Goal: Task Accomplishment & Management: Use online tool/utility

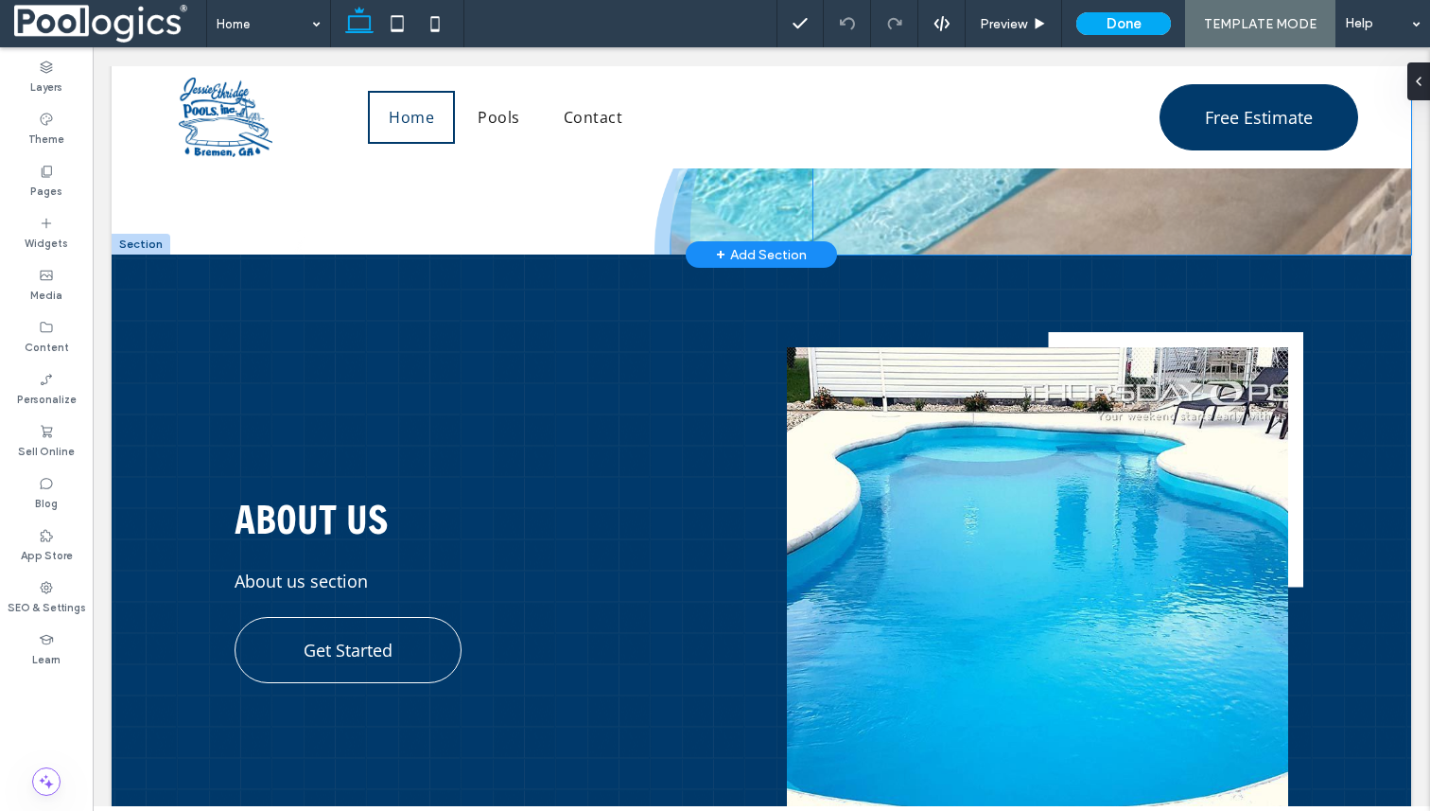
scroll to position [377, 0]
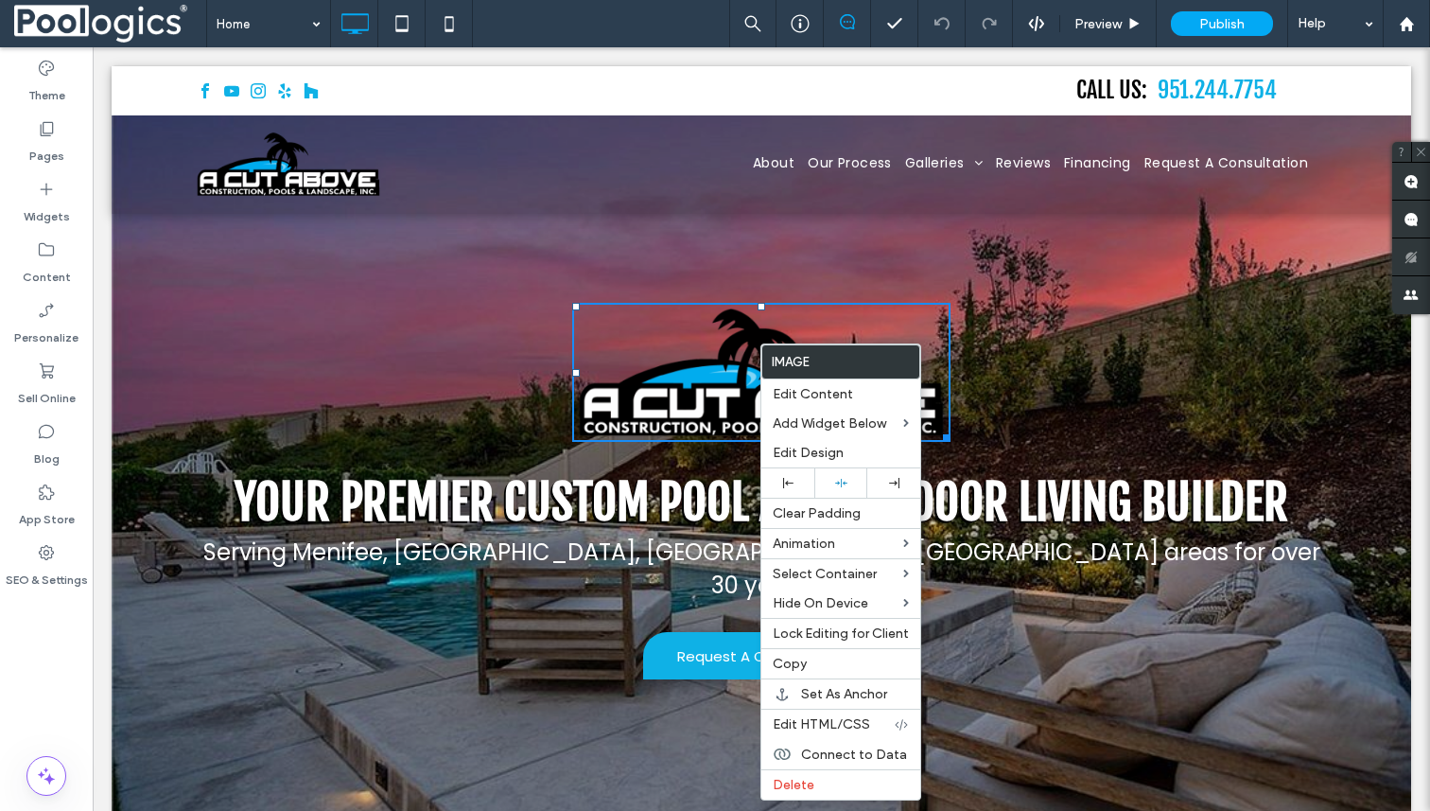
click at [578, 501] on span "Your Premier Custom Pool and Outdoor Living Builder" at bounding box center [762, 502] width 1054 height 59
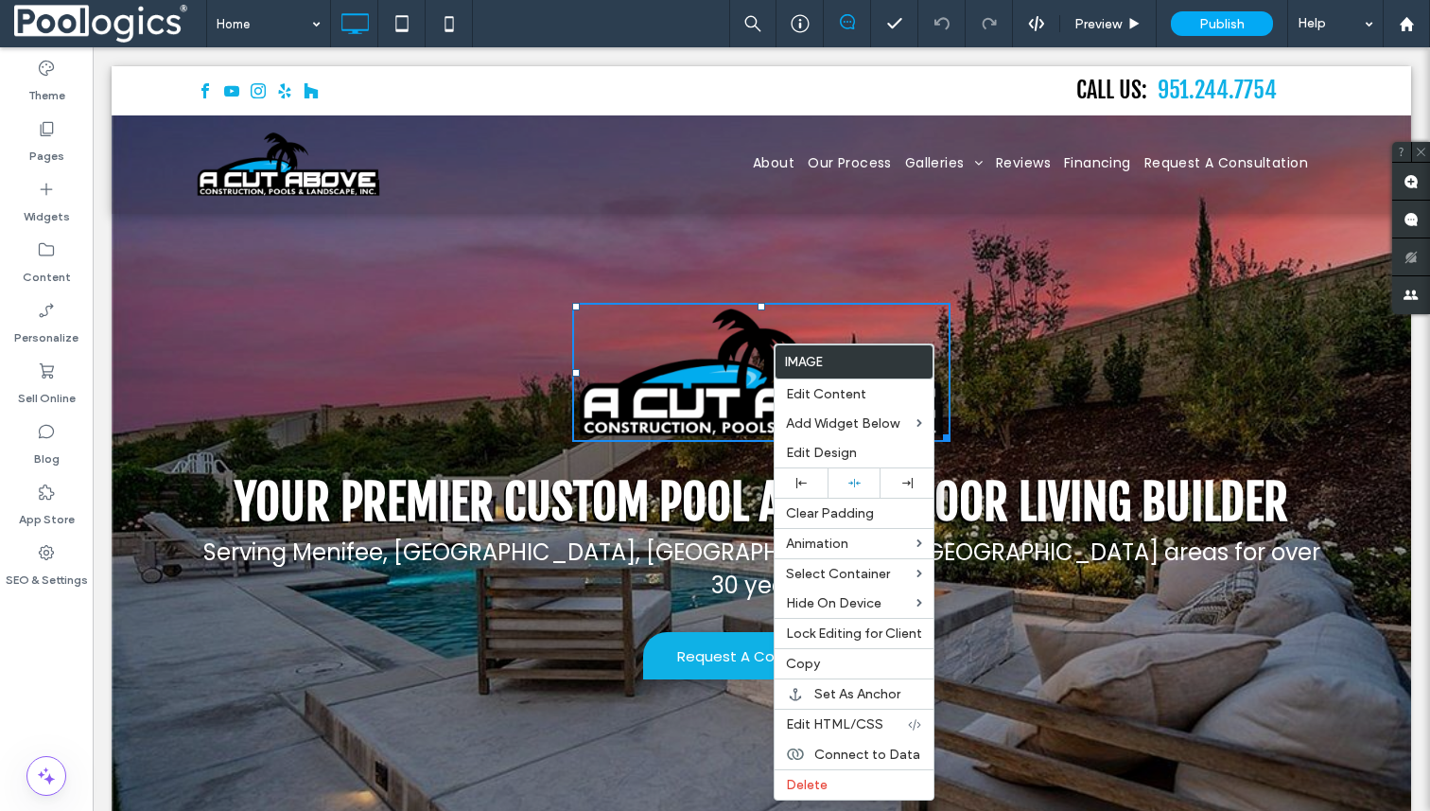
click at [505, 471] on div "Your Premier Custom Pool and Outdoor Living Builder" at bounding box center [761, 502] width 1069 height 62
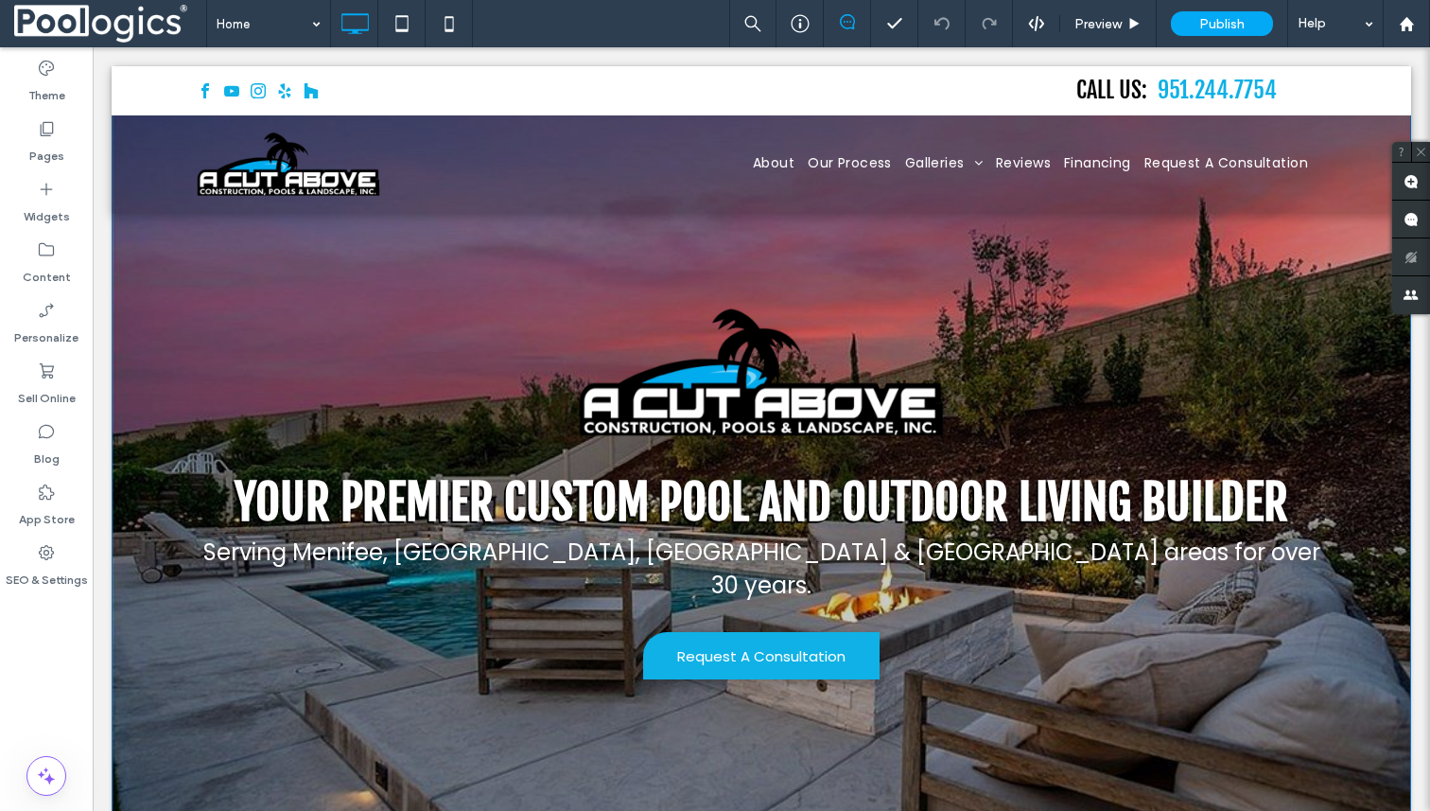
click at [733, 456] on div "Your Premier Custom Pool and Outdoor Living Builder Serving [GEOGRAPHIC_DATA], …" at bounding box center [761, 496] width 1135 height 386
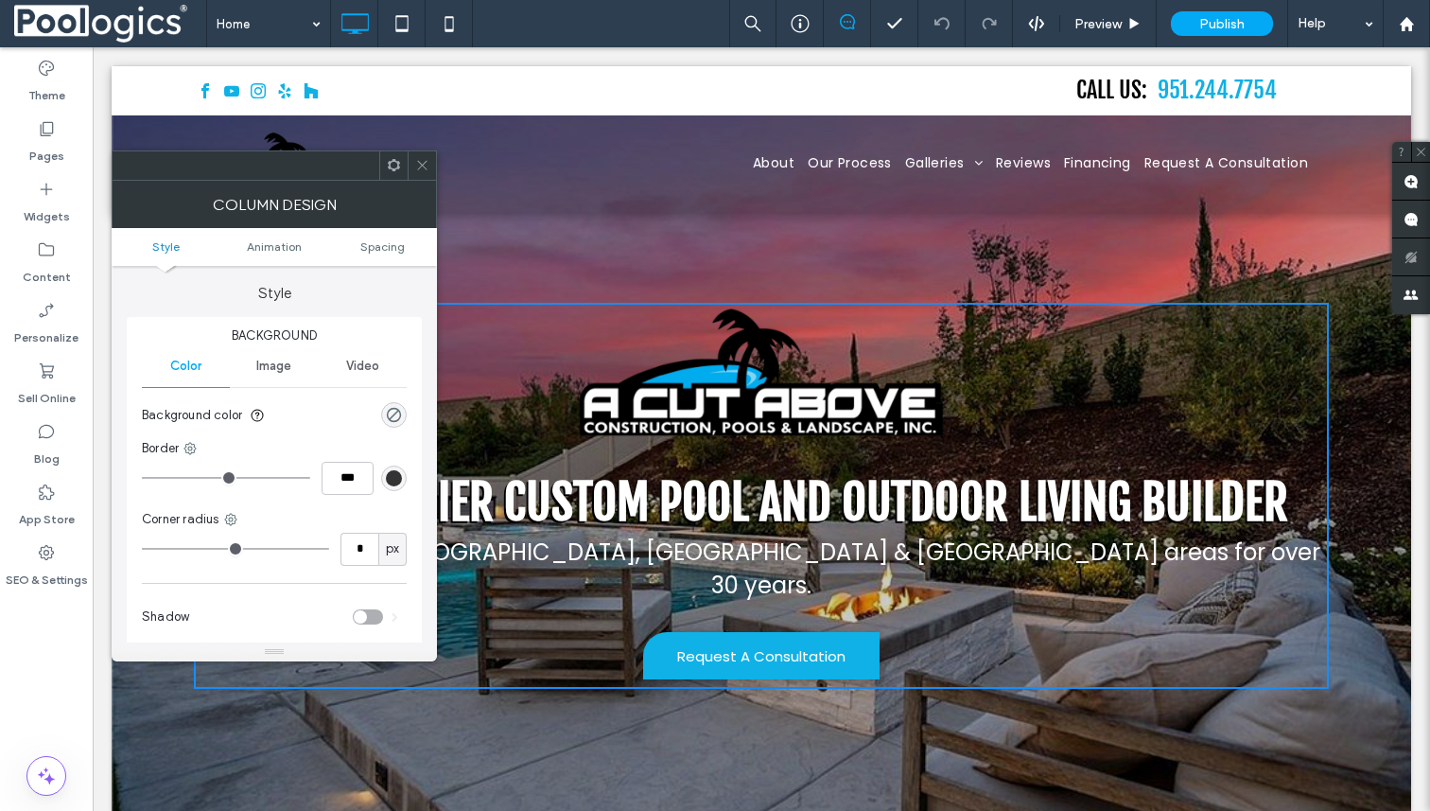
click at [886, 461] on div "Your Premier Custom Pool and Outdoor Living Builder Serving [GEOGRAPHIC_DATA], …" at bounding box center [761, 496] width 1135 height 386
click at [838, 408] on img at bounding box center [761, 373] width 378 height 141
click at [423, 163] on icon at bounding box center [422, 165] width 14 height 14
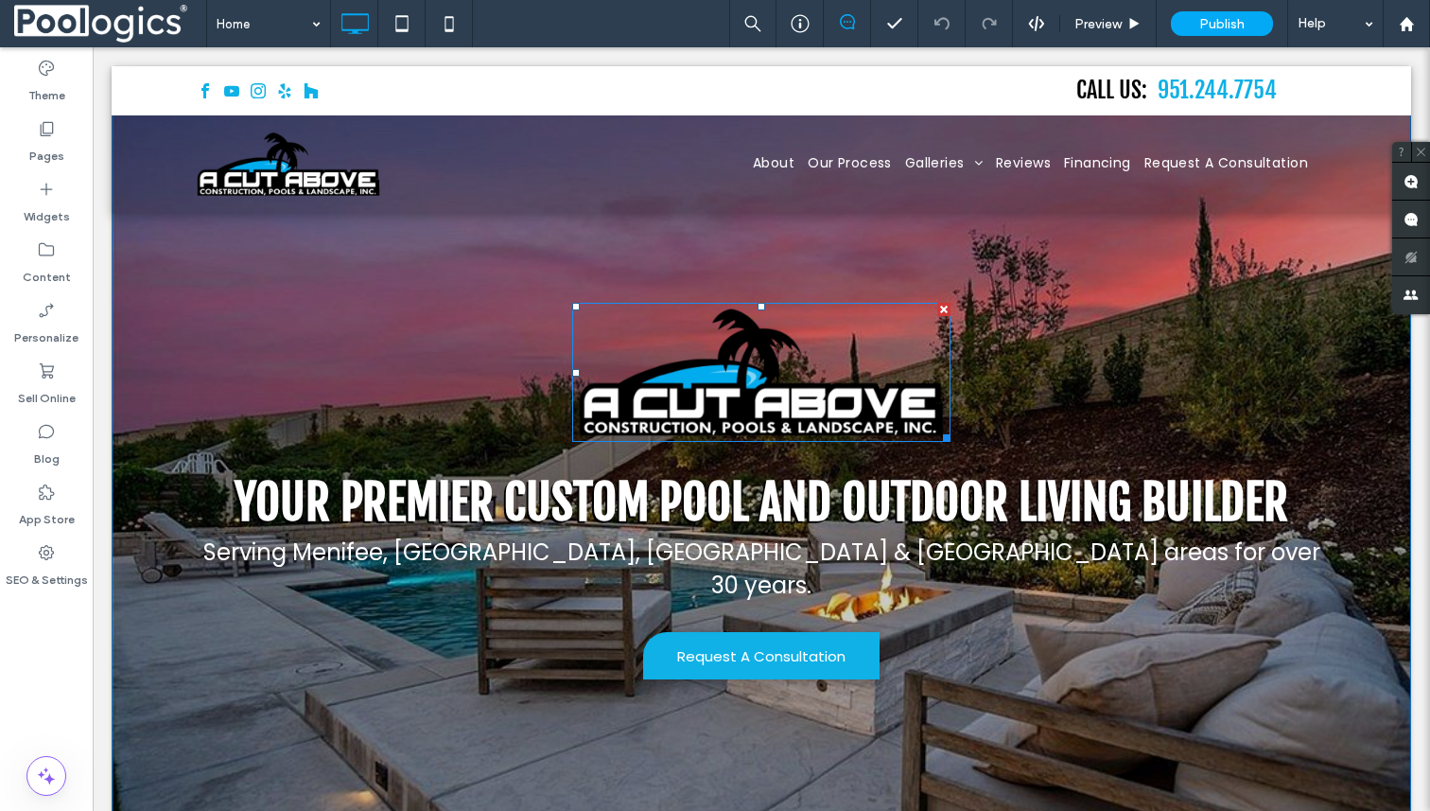
click at [750, 419] on img at bounding box center [761, 373] width 378 height 141
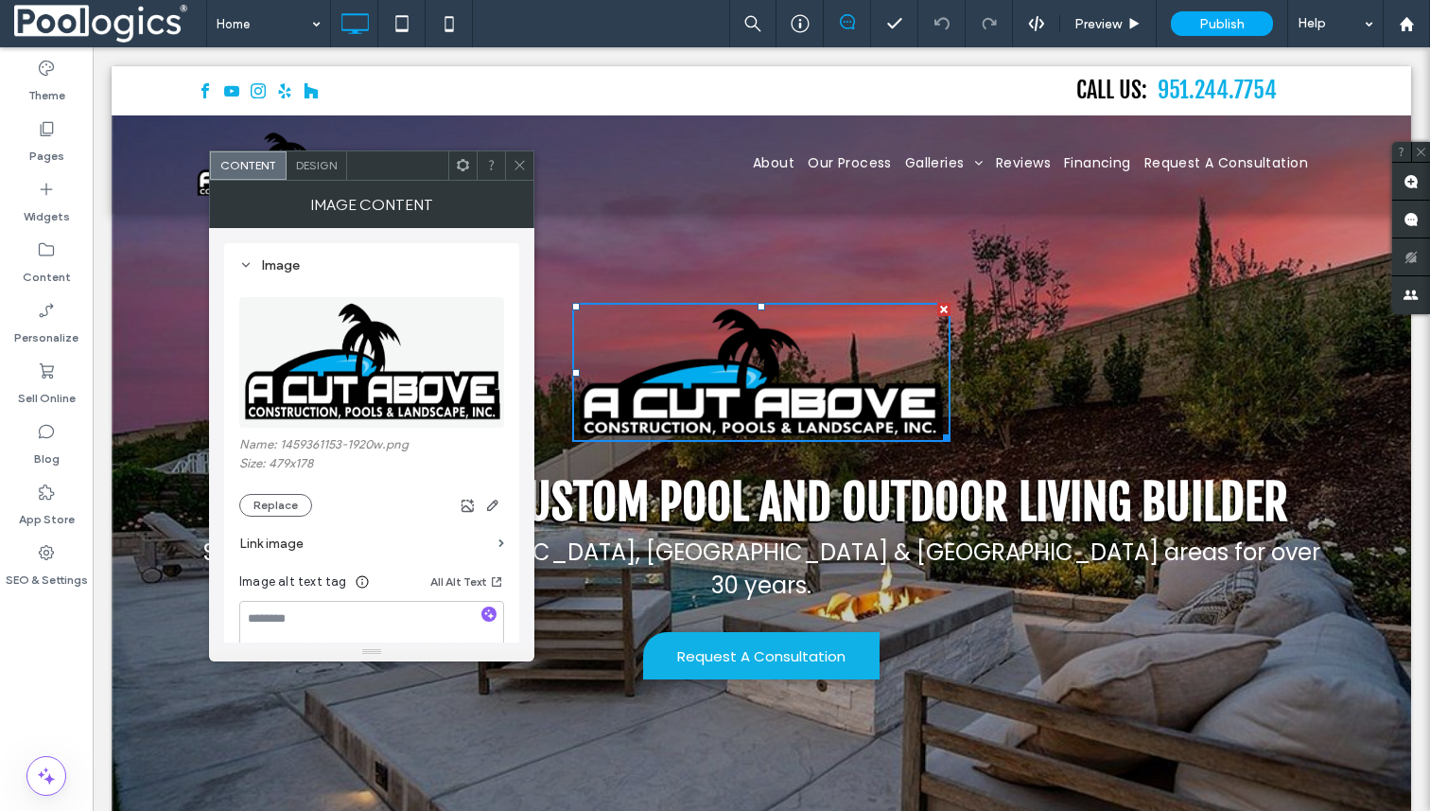
click at [795, 514] on span "Your Premier Custom Pool and Outdoor Living Builder" at bounding box center [762, 502] width 1054 height 59
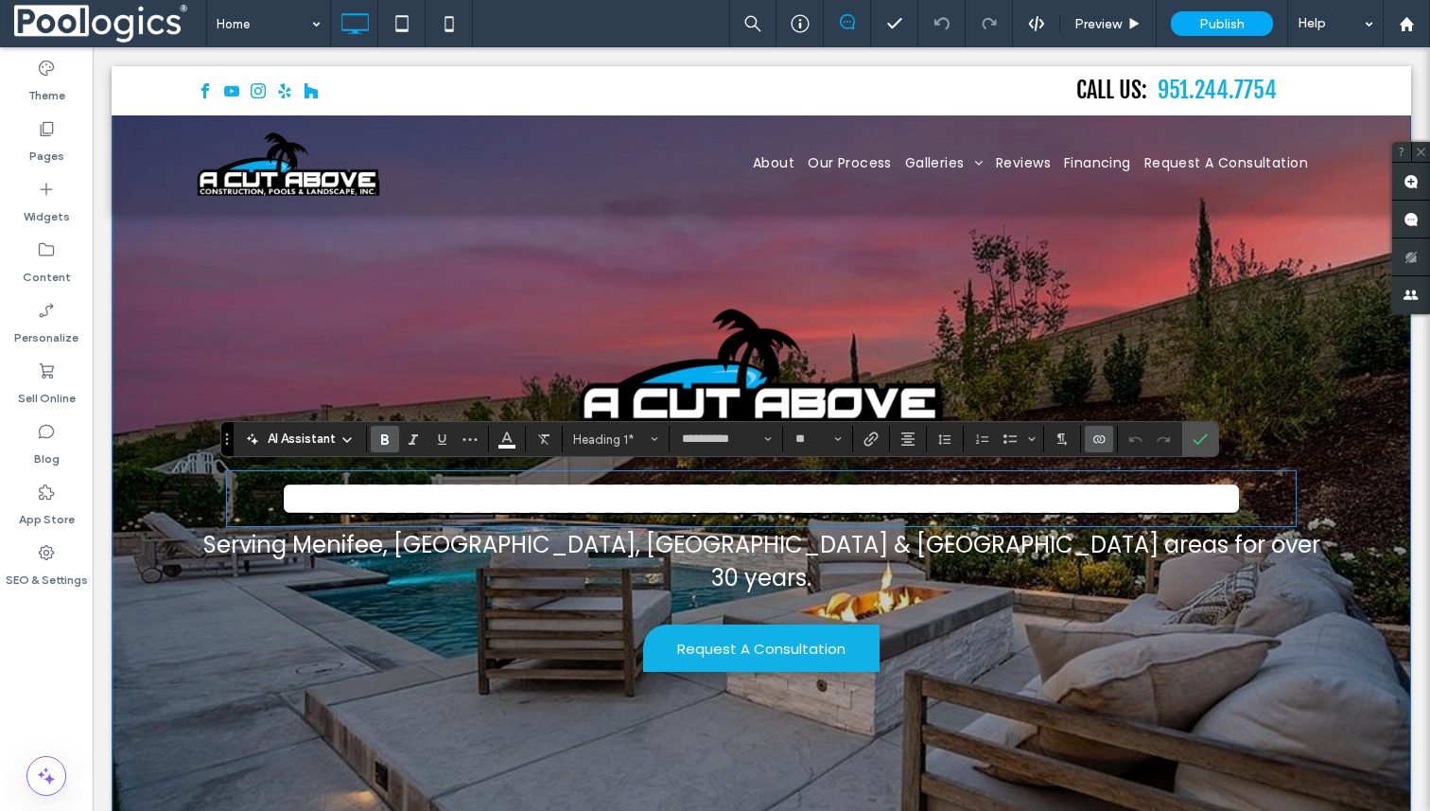
click at [1094, 434] on icon "Connect To Data" at bounding box center [1099, 438] width 15 height 15
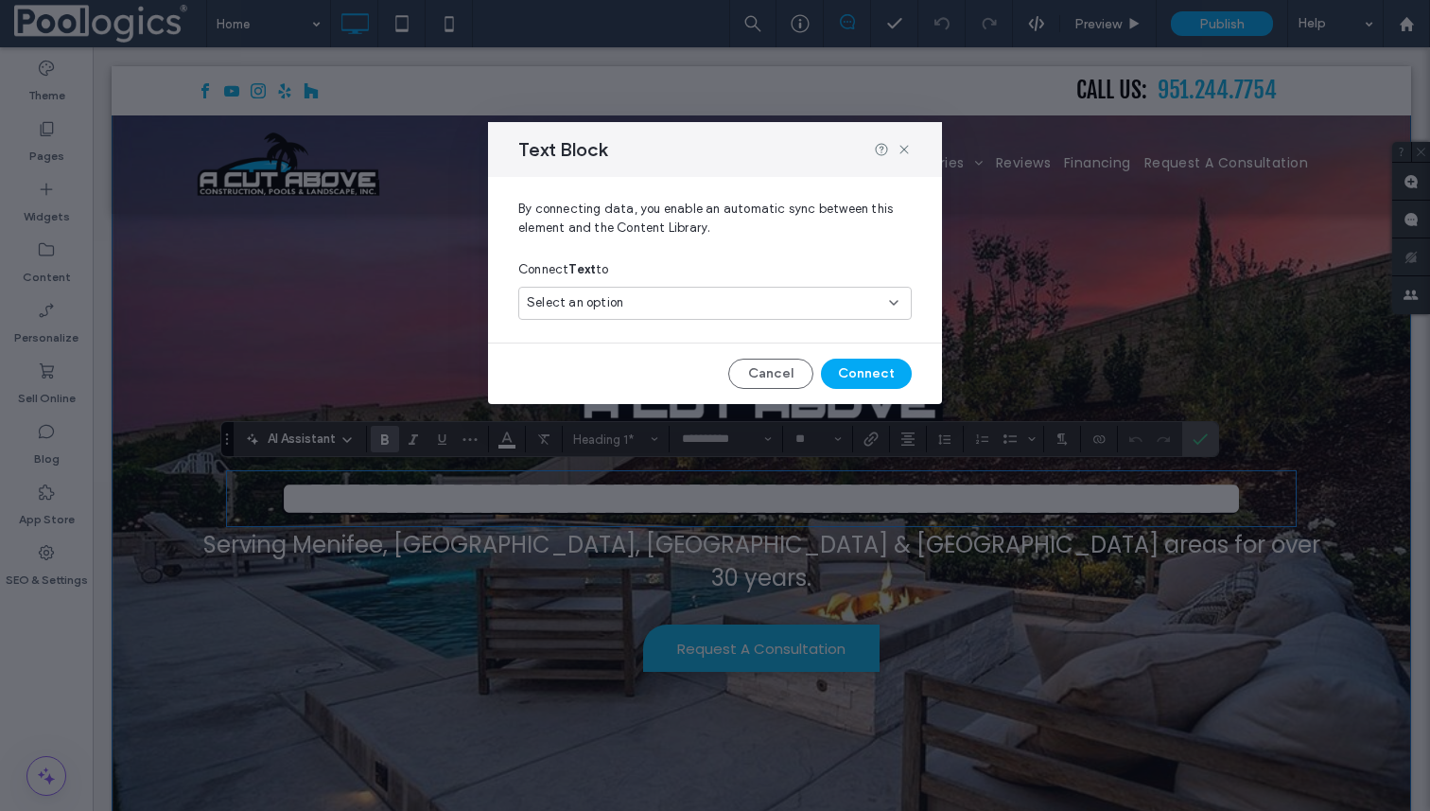
click at [915, 149] on div "Text Block" at bounding box center [715, 149] width 454 height 55
click at [911, 149] on icon at bounding box center [904, 149] width 15 height 15
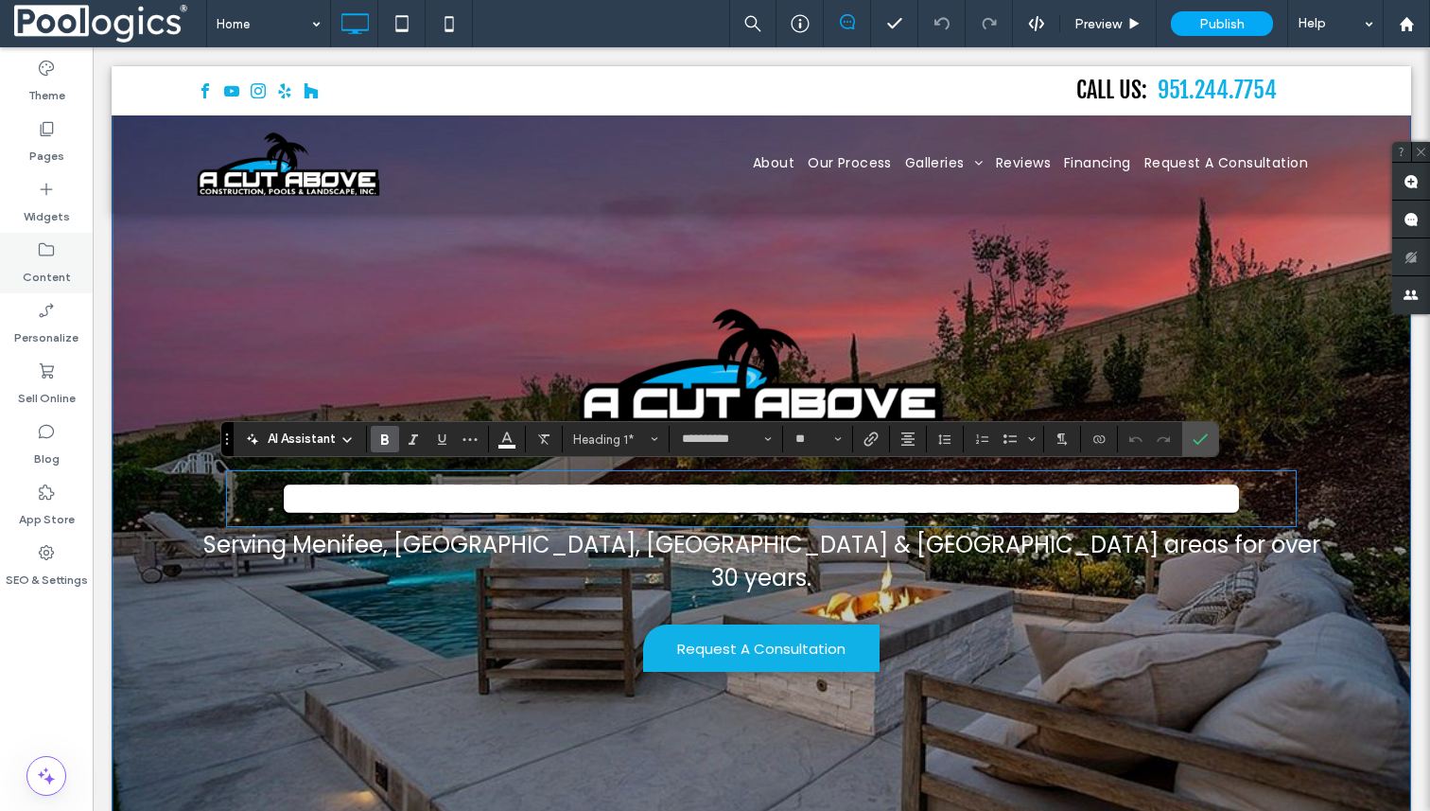
click at [44, 274] on label "Content" at bounding box center [47, 272] width 48 height 26
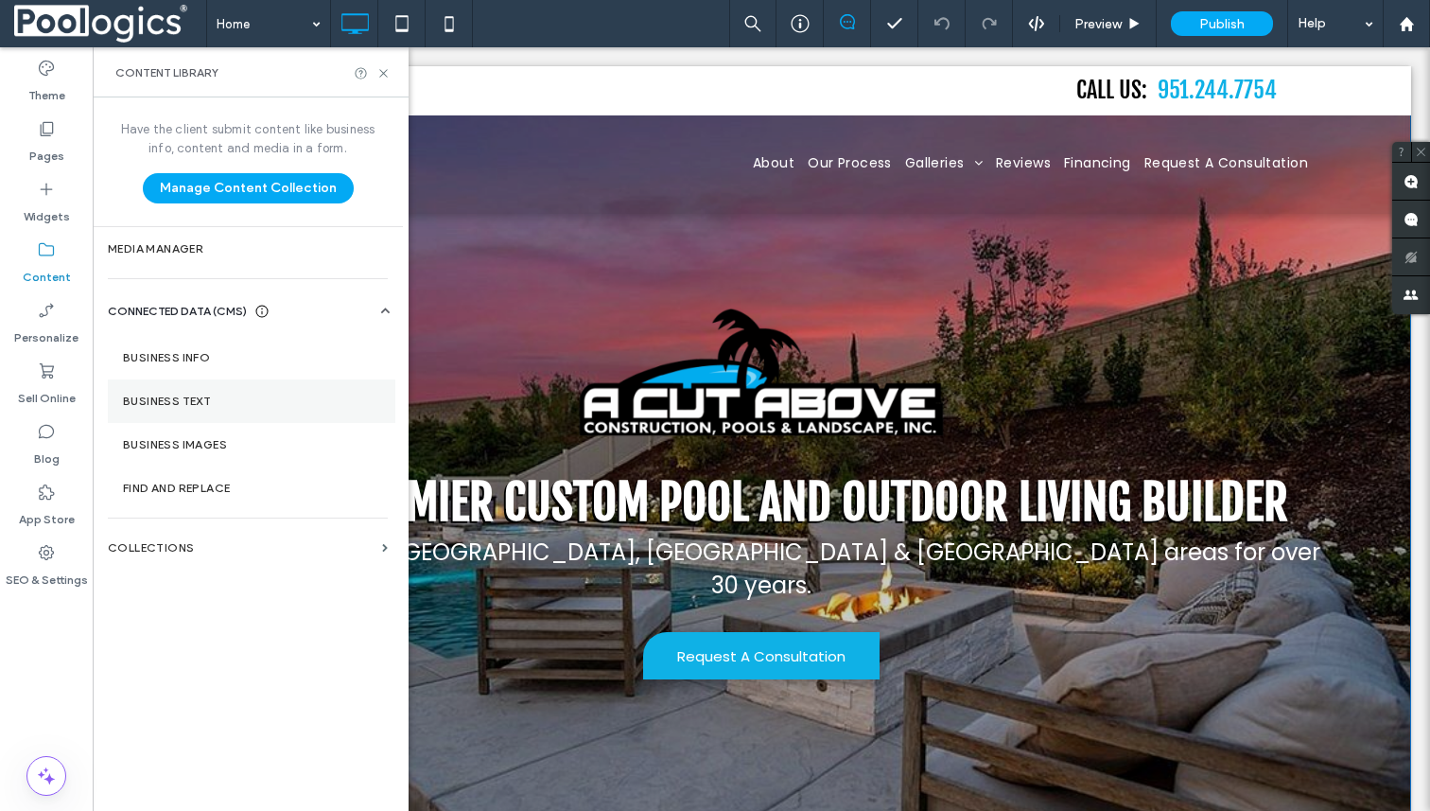
click at [200, 413] on section "Business Text" at bounding box center [252, 401] width 288 height 44
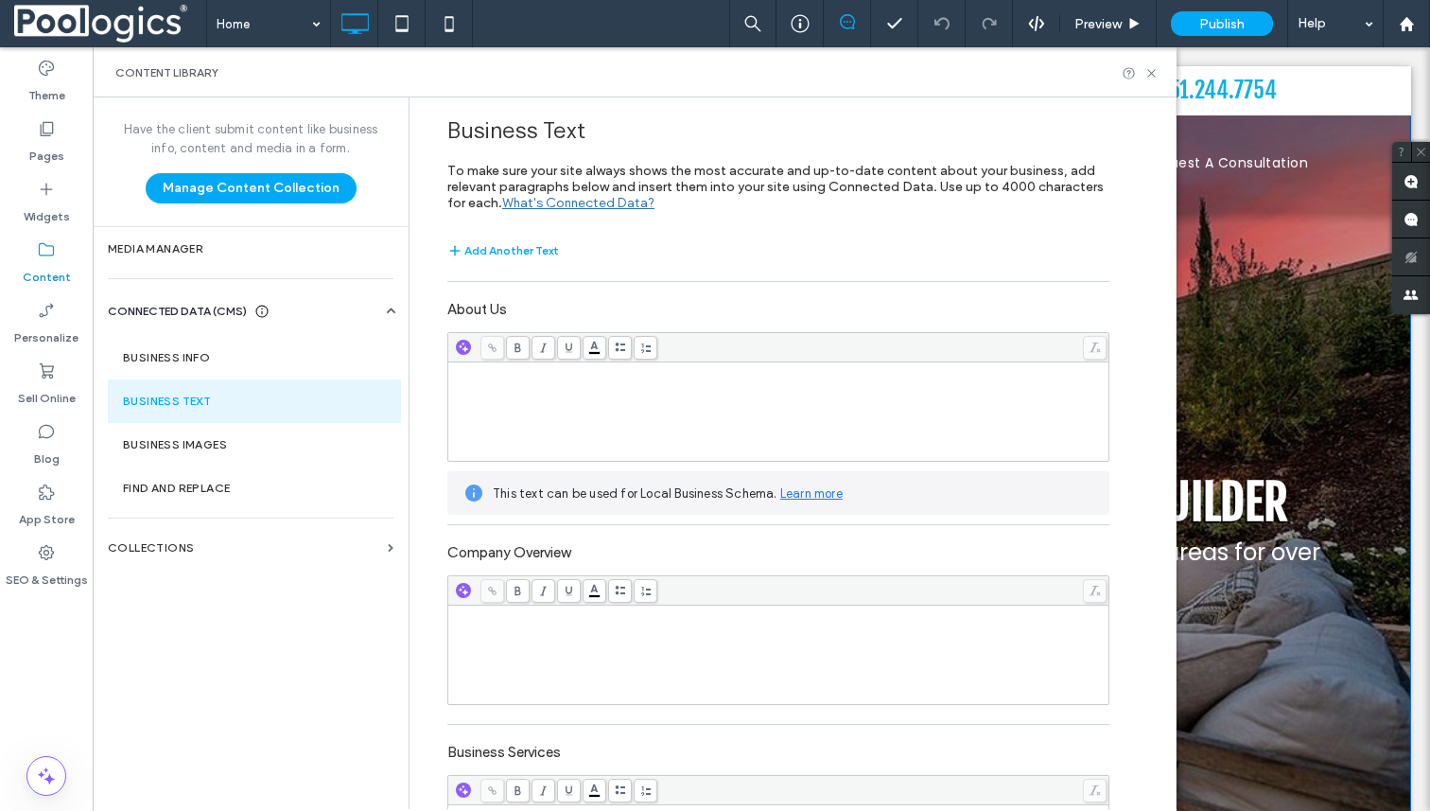
scroll to position [175, 0]
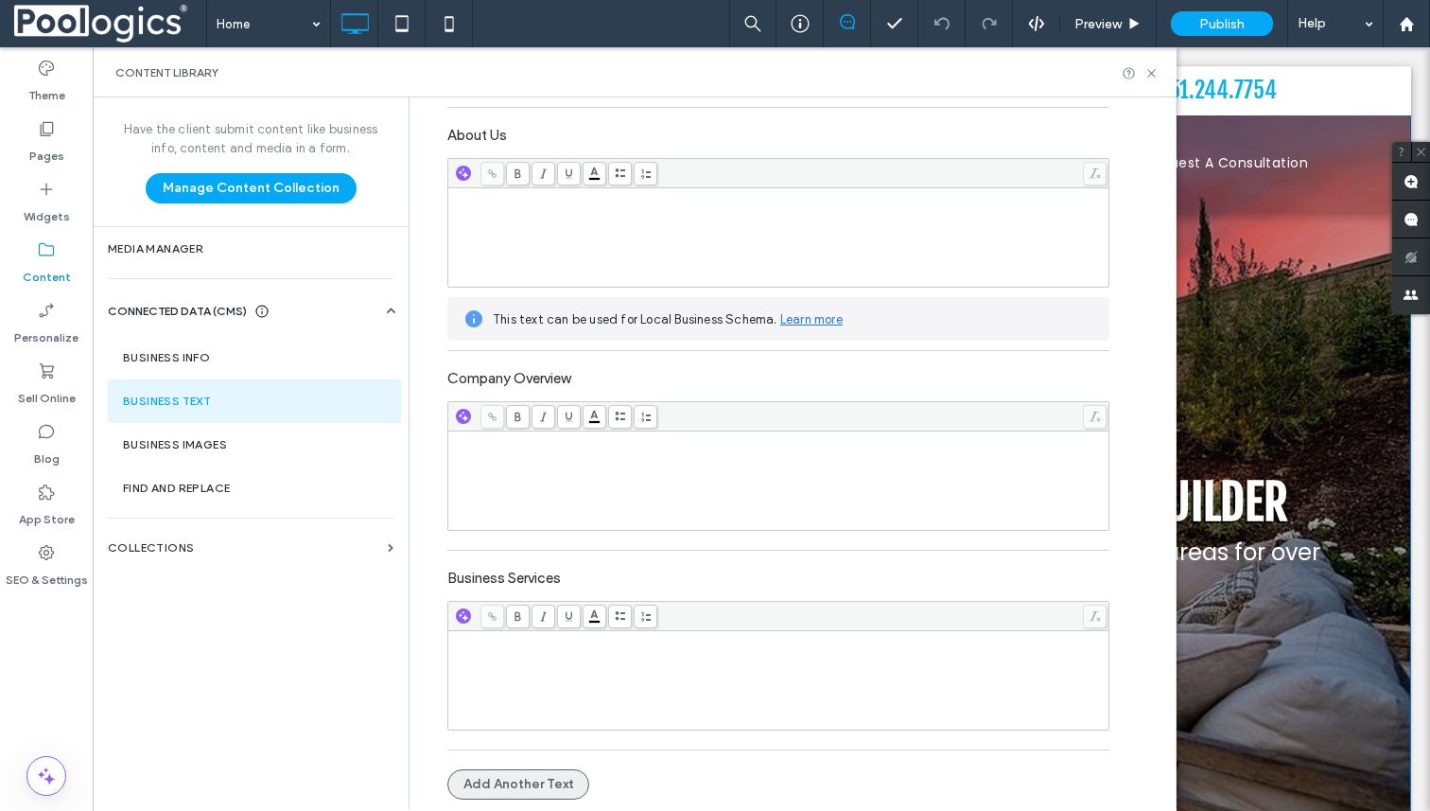
click at [524, 780] on button "Add Another Text" at bounding box center [518, 784] width 142 height 30
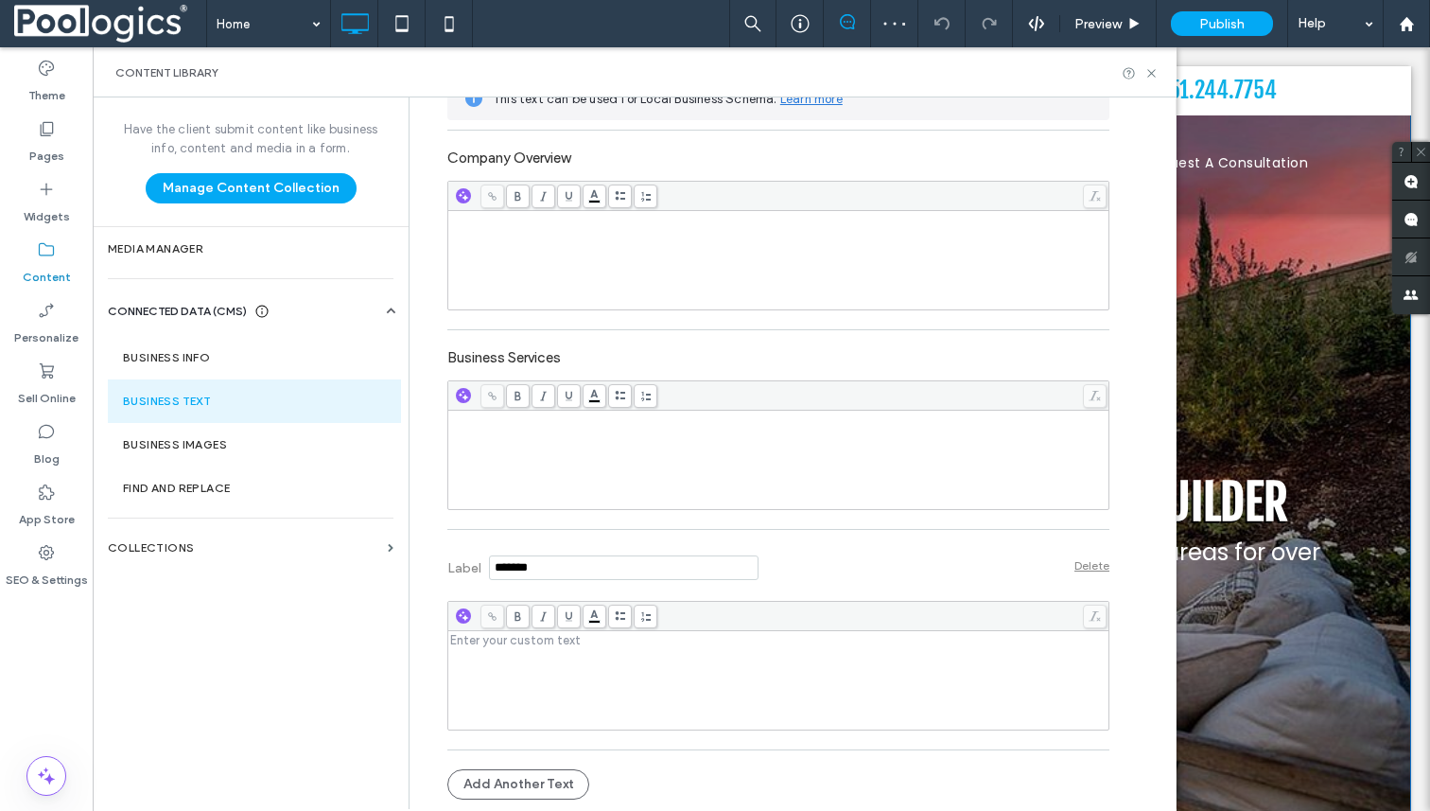
click at [1342, 659] on div "Your Premier Custom Pool and Outdoor Living Builder Serving Menifee, [GEOGRAPHI…" at bounding box center [762, 472] width 1300 height 812
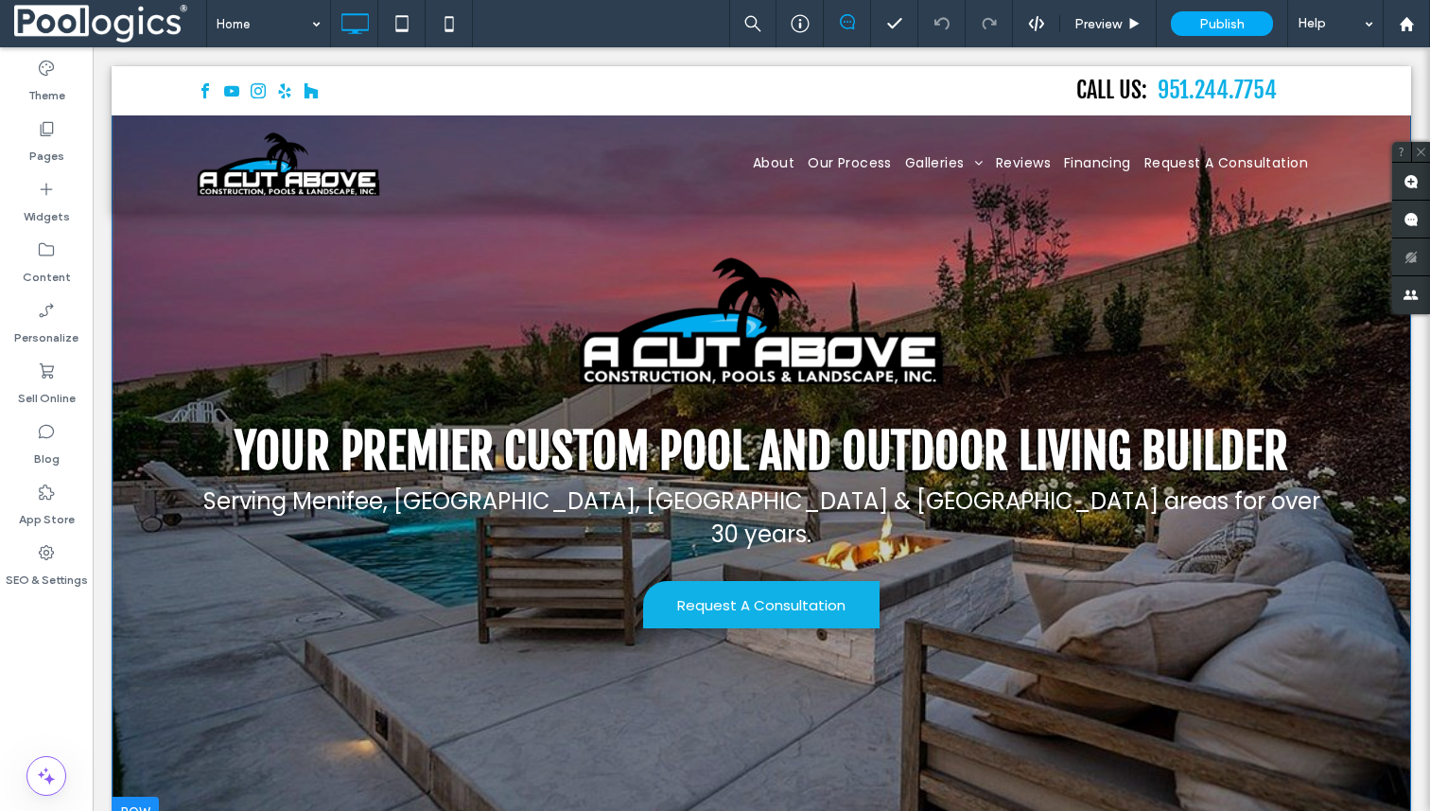
scroll to position [94, 0]
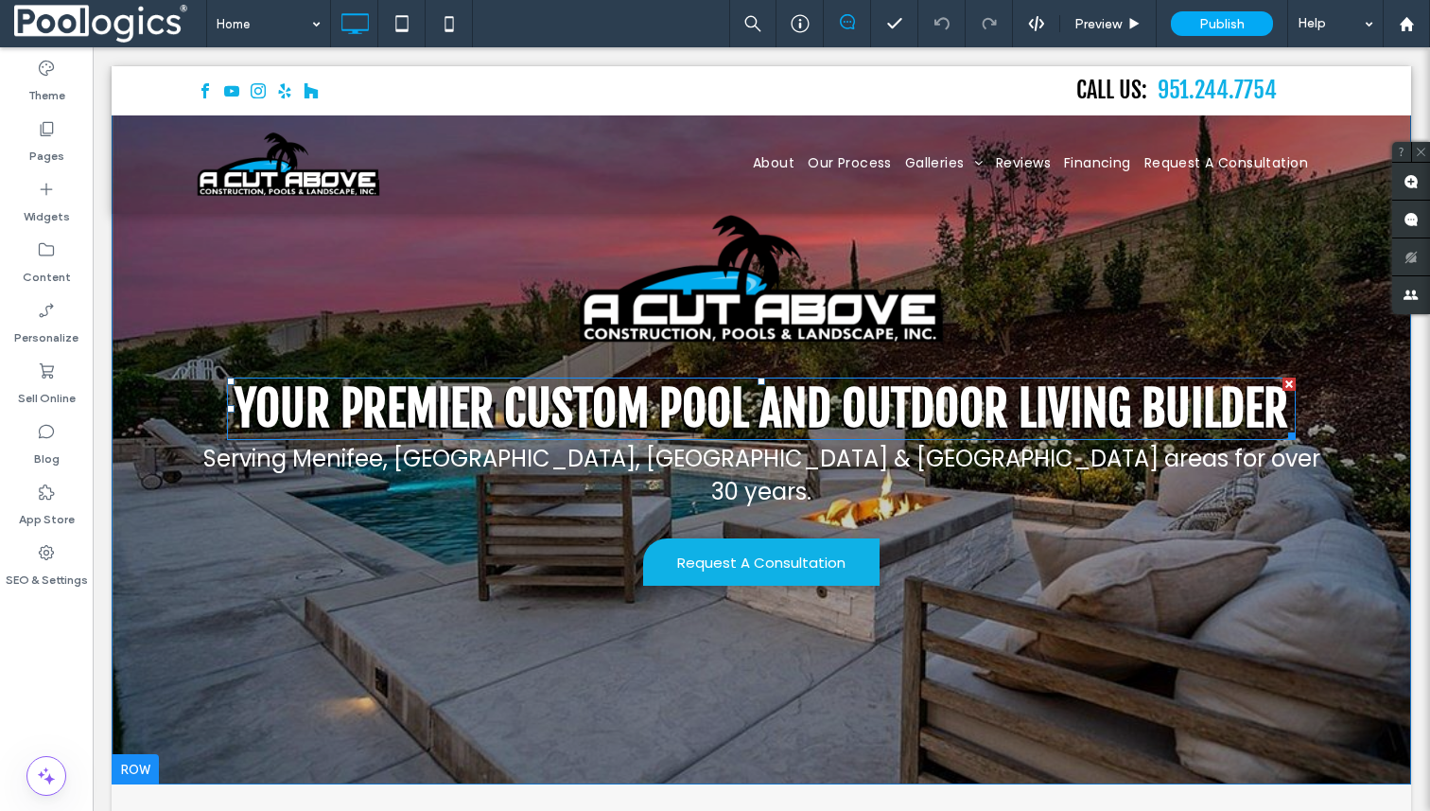
click at [763, 382] on div at bounding box center [762, 381] width 8 height 8
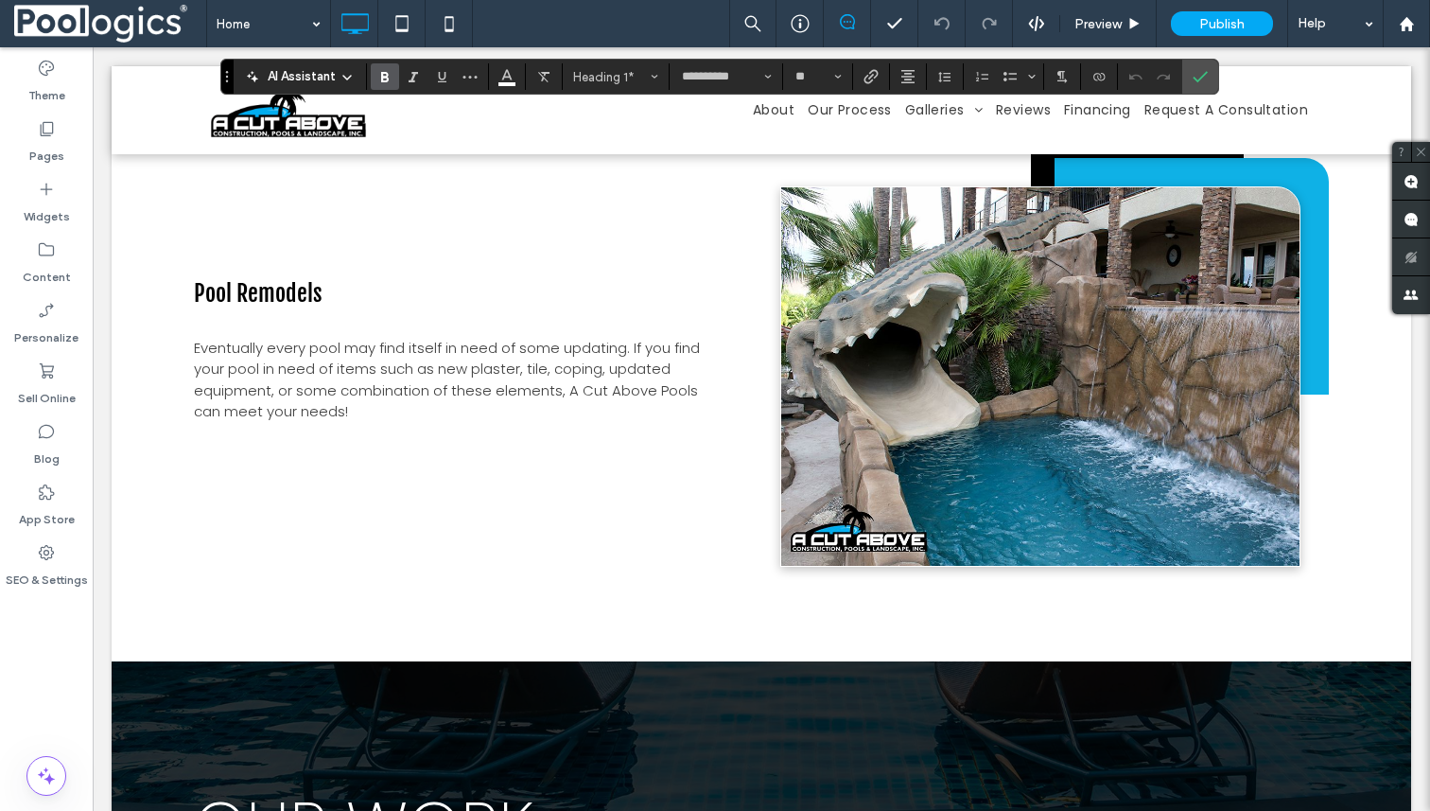
scroll to position [2767, 0]
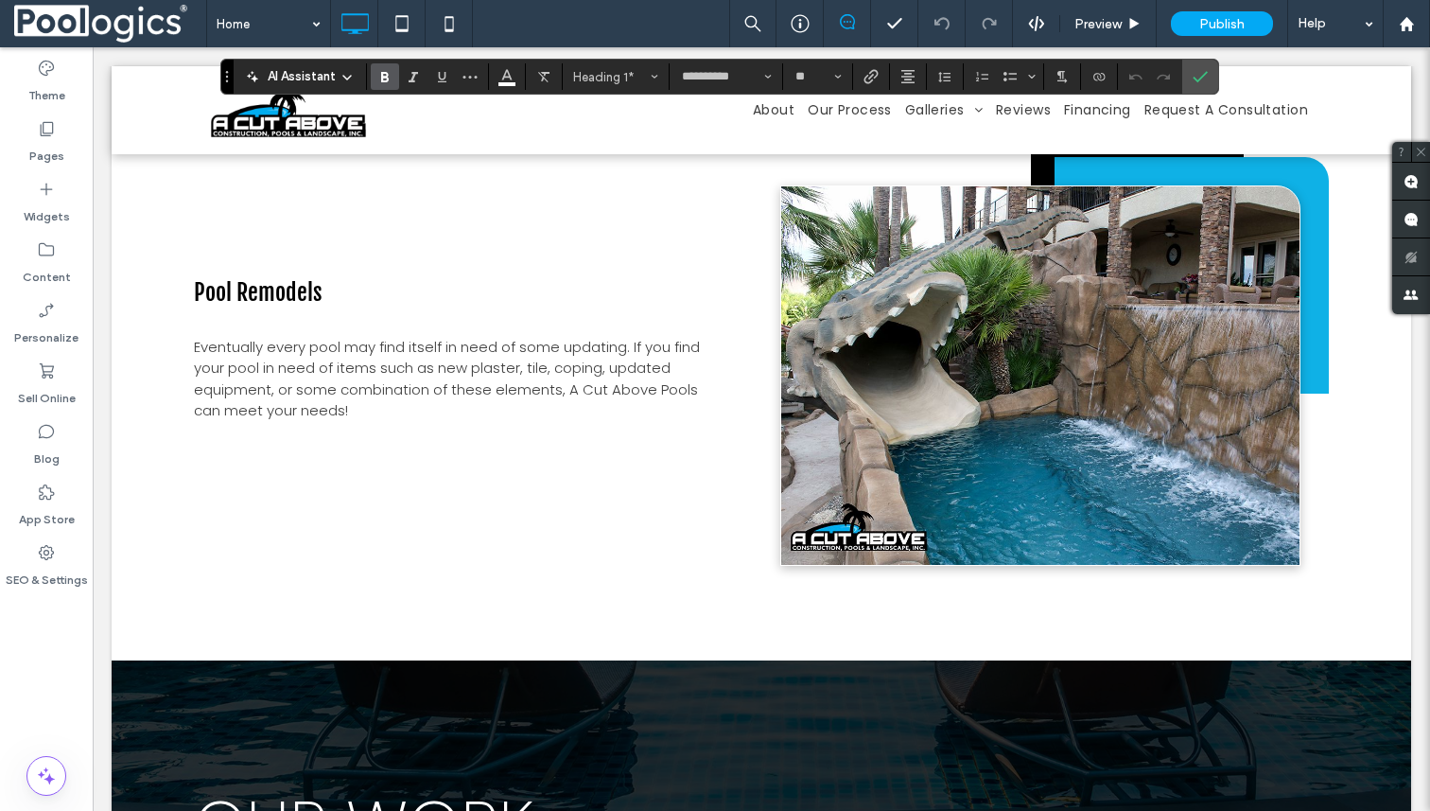
click at [937, 108] on div at bounding box center [762, 110] width 1300 height 88
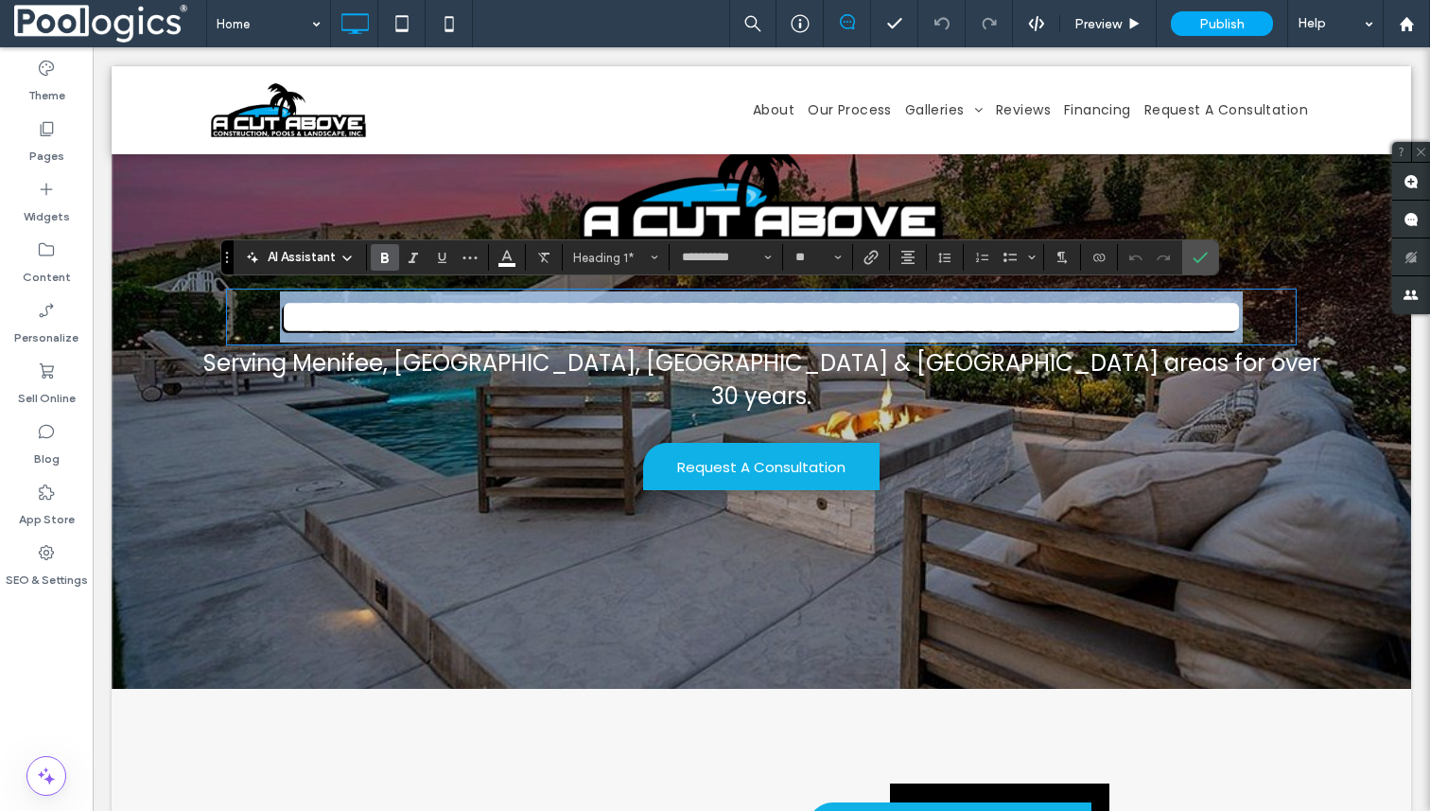
scroll to position [183, 0]
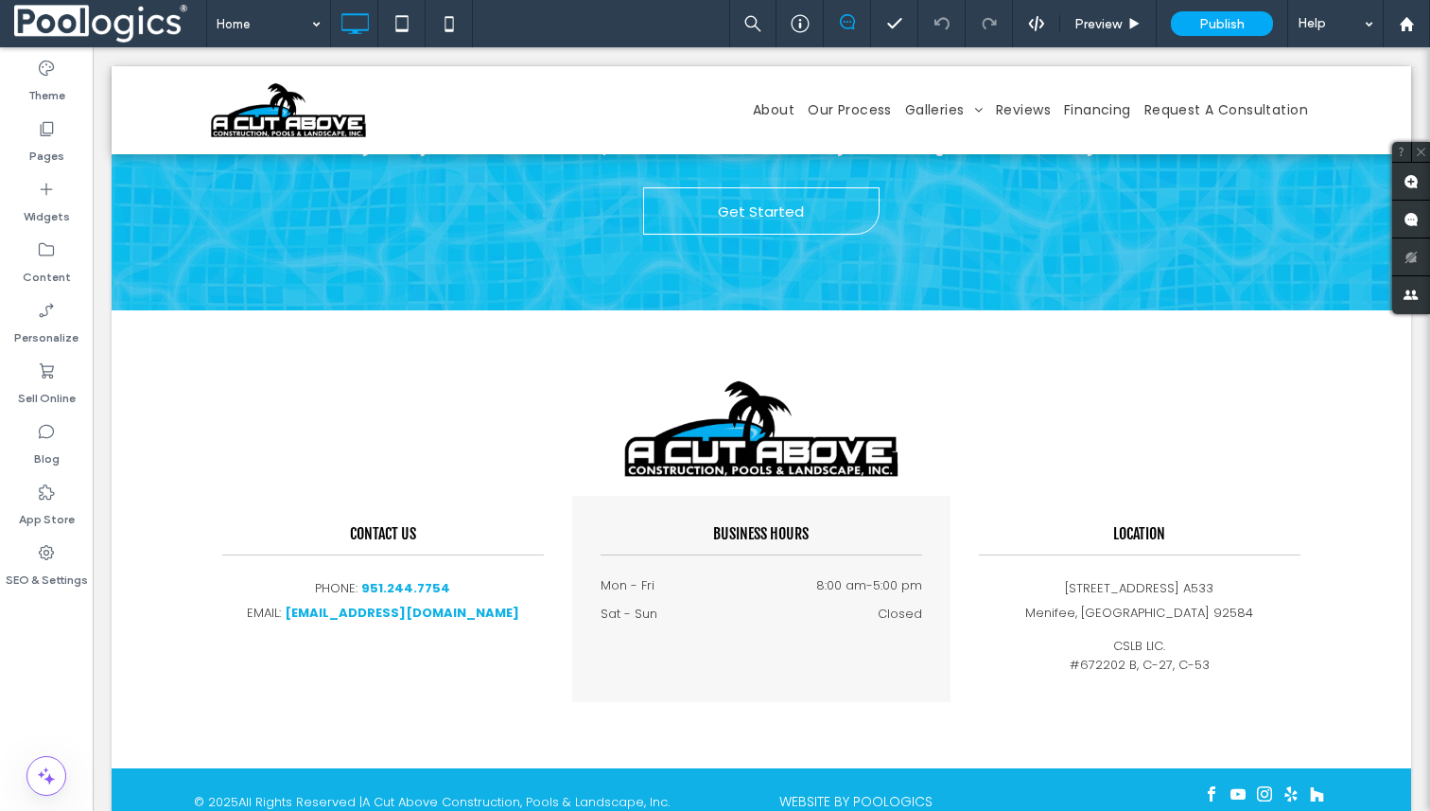
scroll to position [6135, 0]
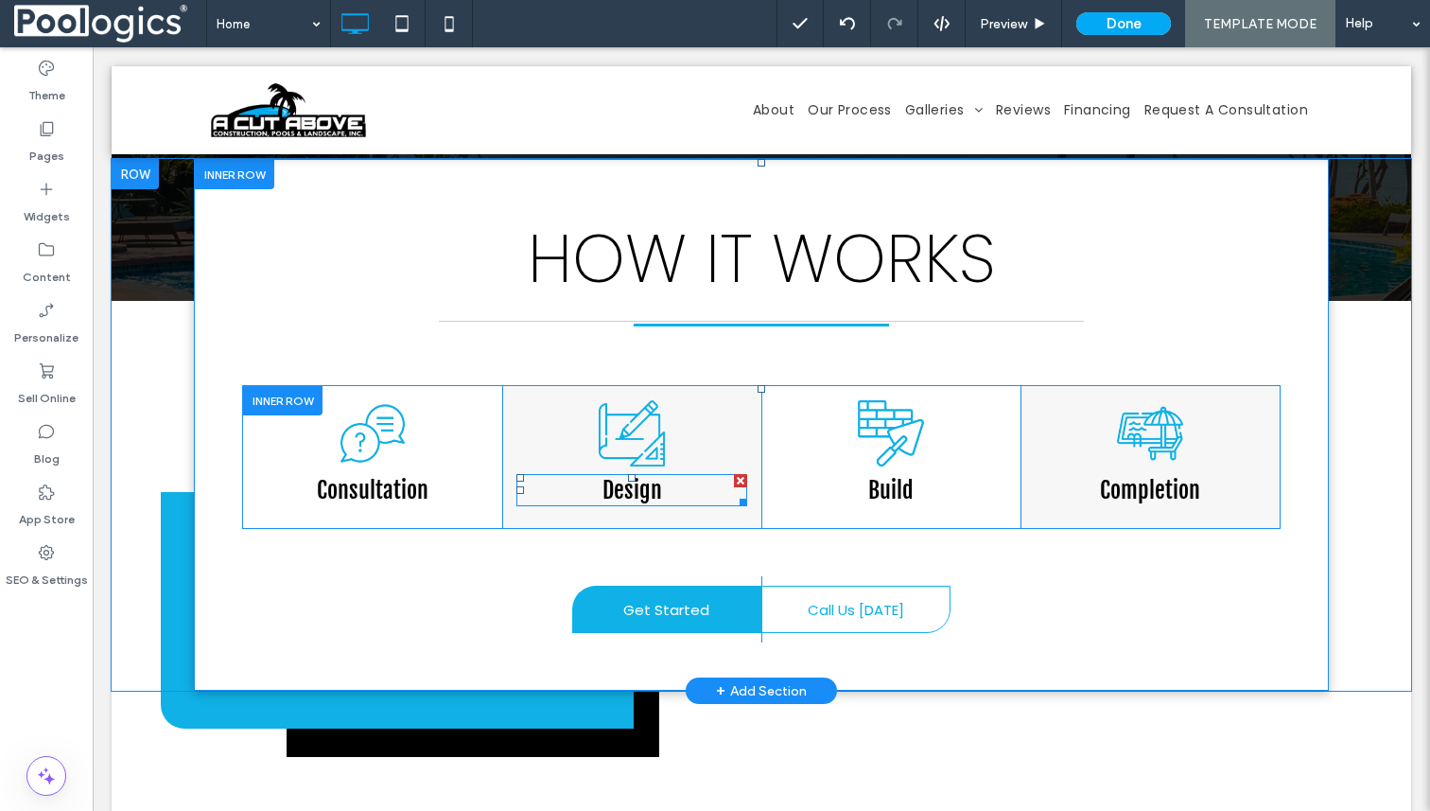
scroll to position [4027, 0]
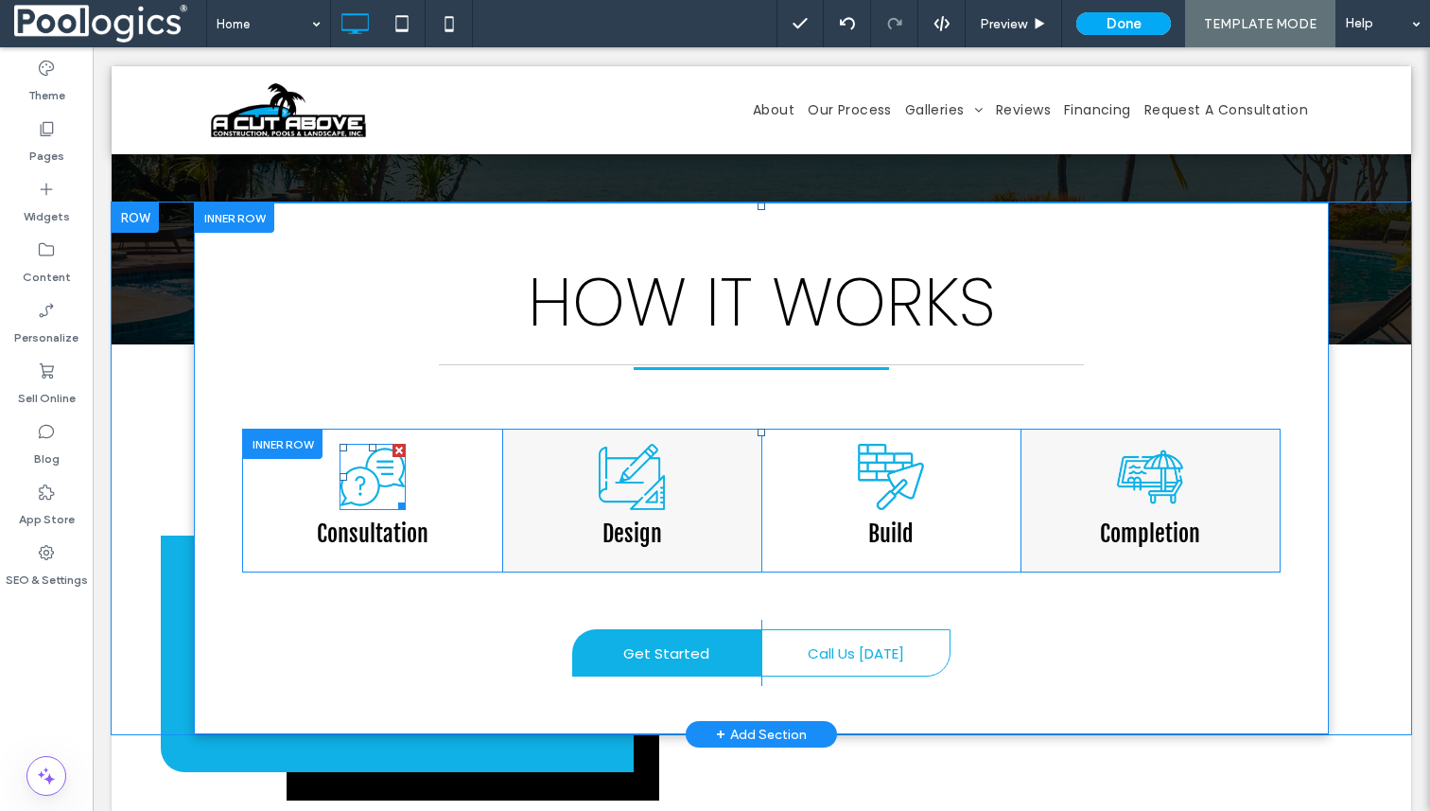
click at [385, 444] on img at bounding box center [373, 477] width 66 height 66
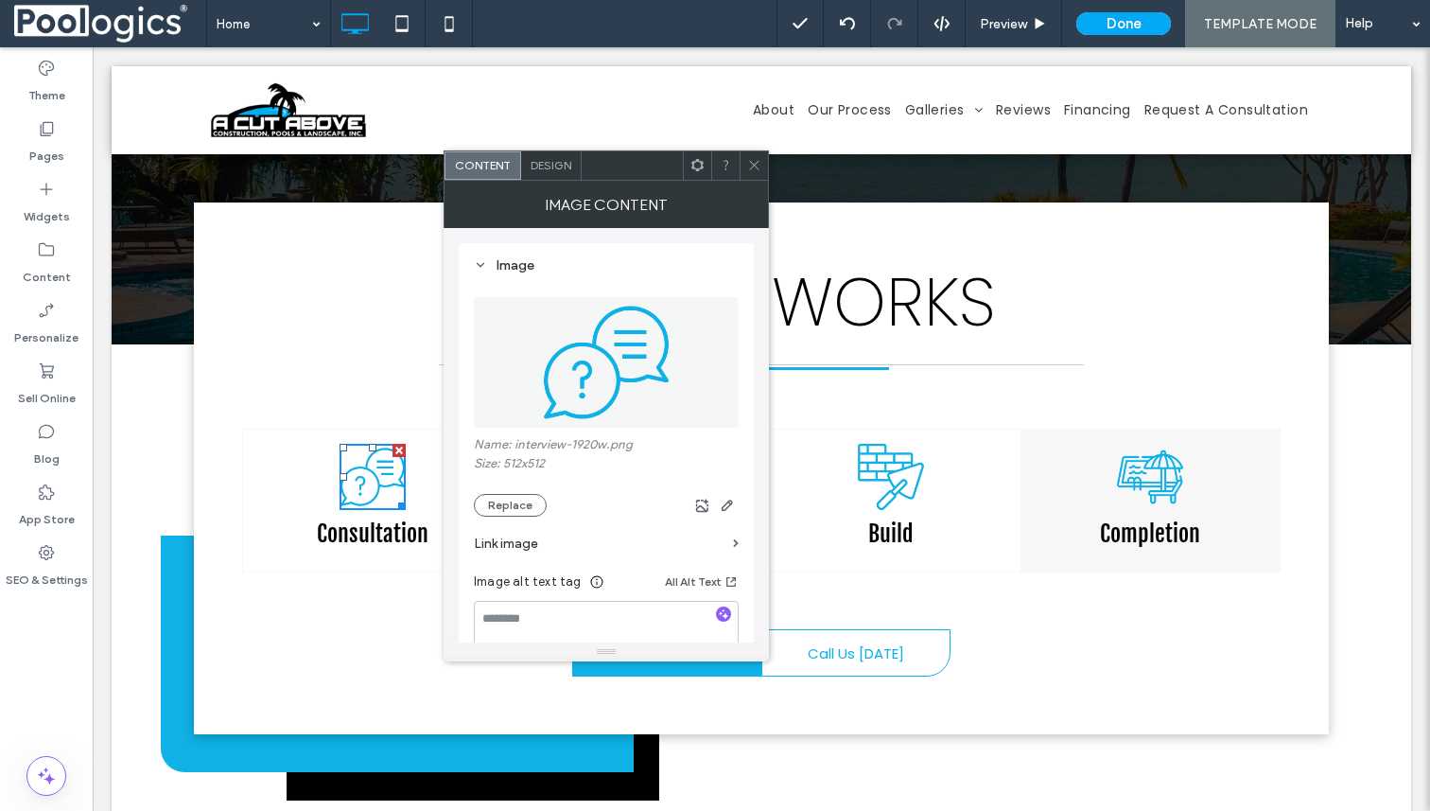
click at [385, 444] on img at bounding box center [373, 477] width 66 height 66
click at [755, 166] on use at bounding box center [753, 165] width 9 height 9
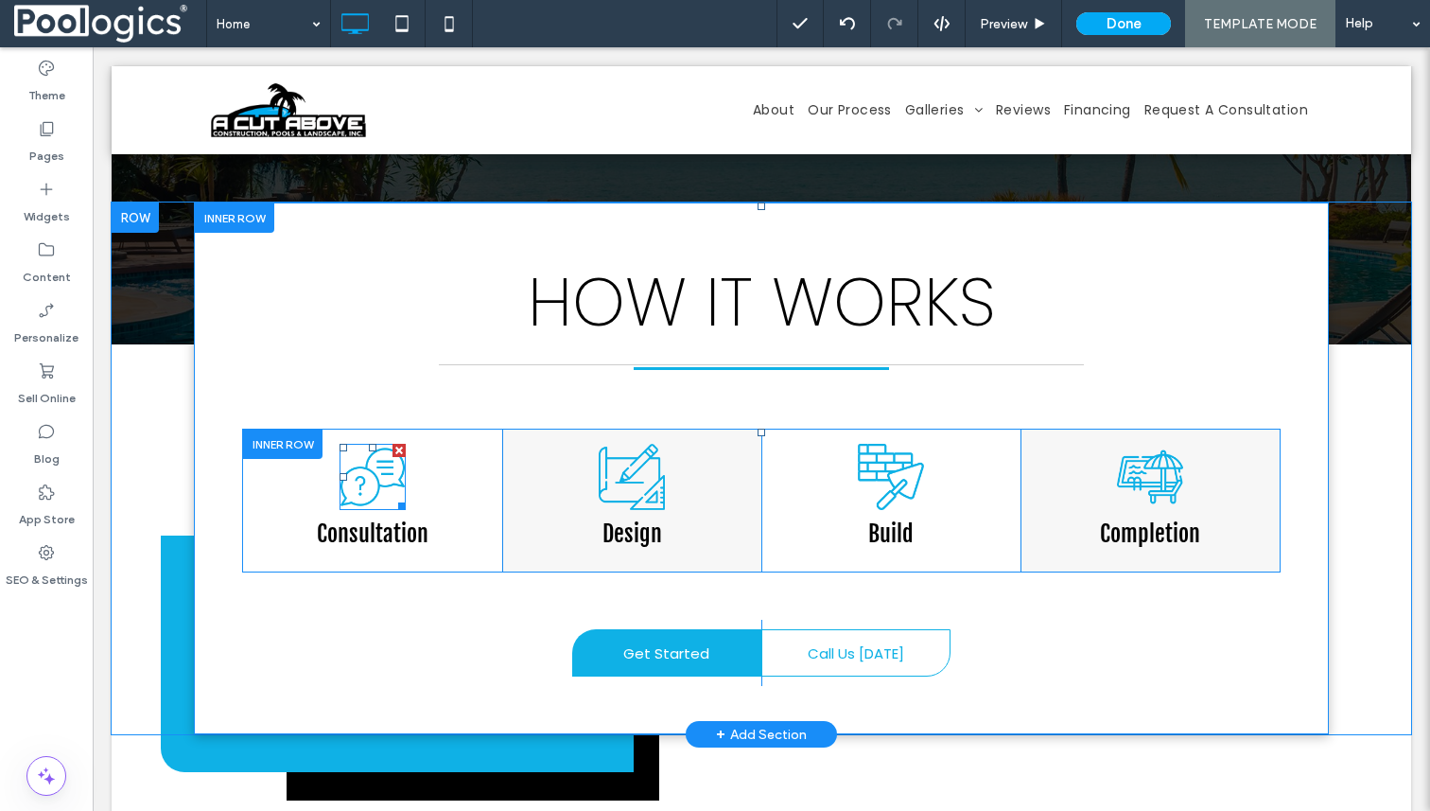
click at [374, 444] on img at bounding box center [373, 477] width 66 height 66
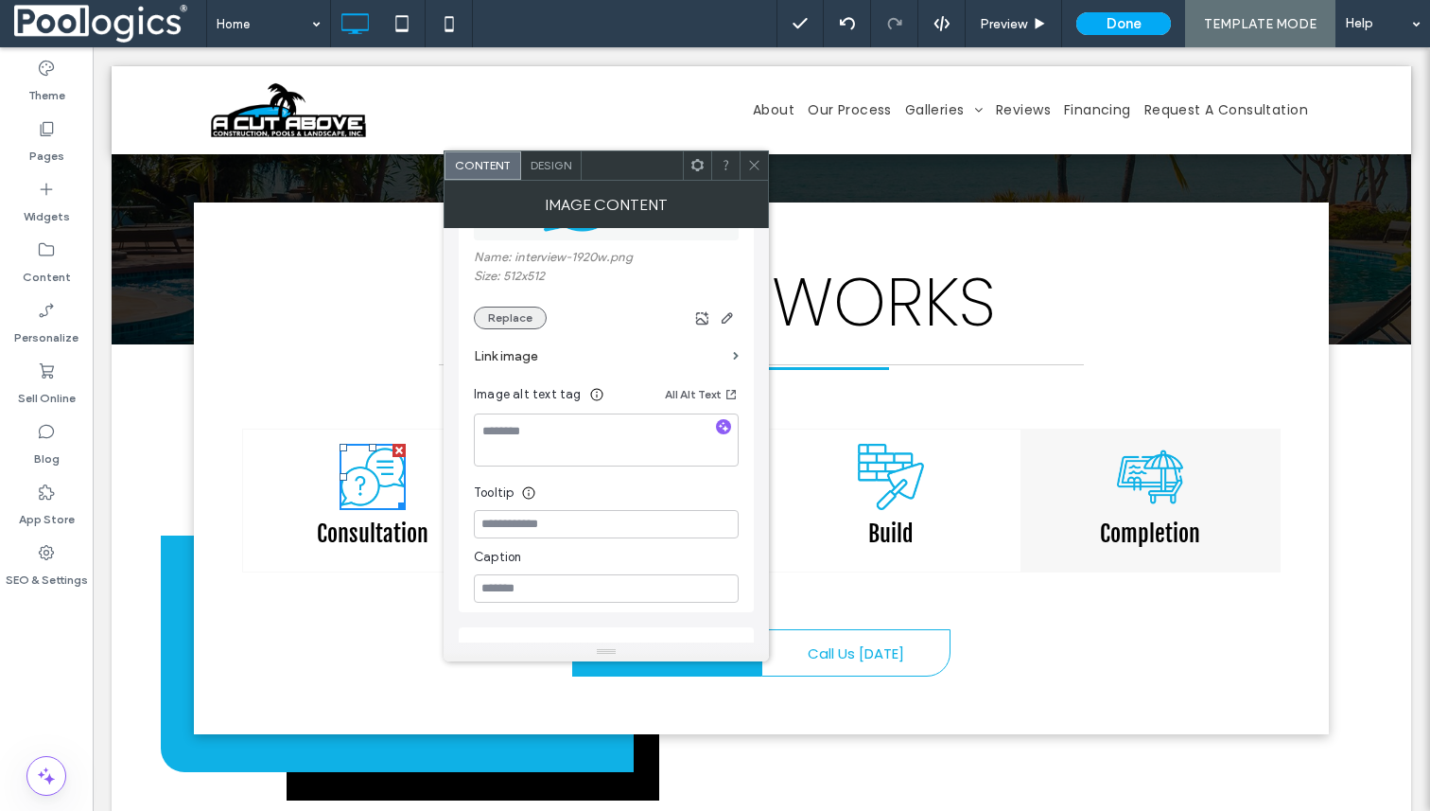
scroll to position [359, 0]
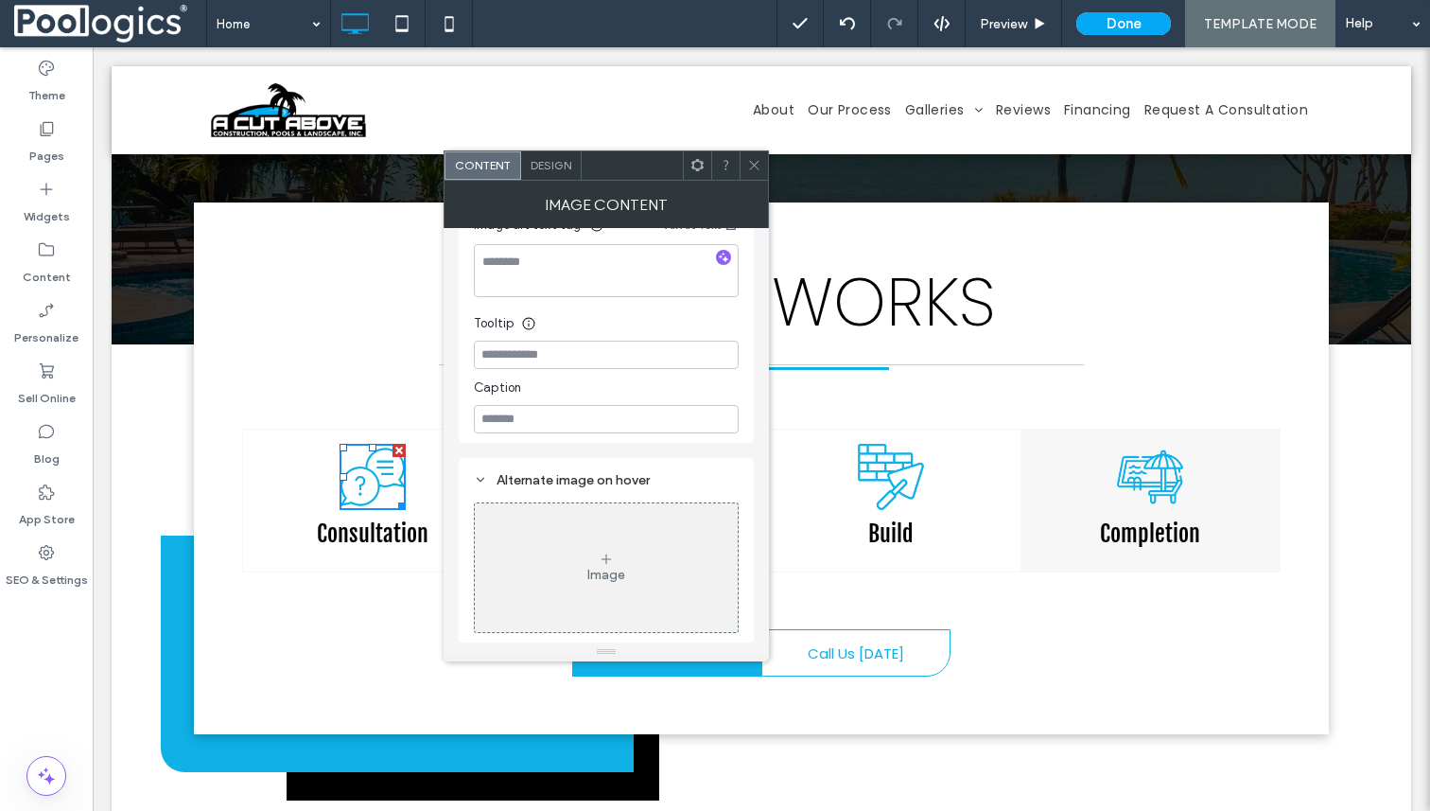
click at [761, 165] on icon at bounding box center [754, 165] width 14 height 14
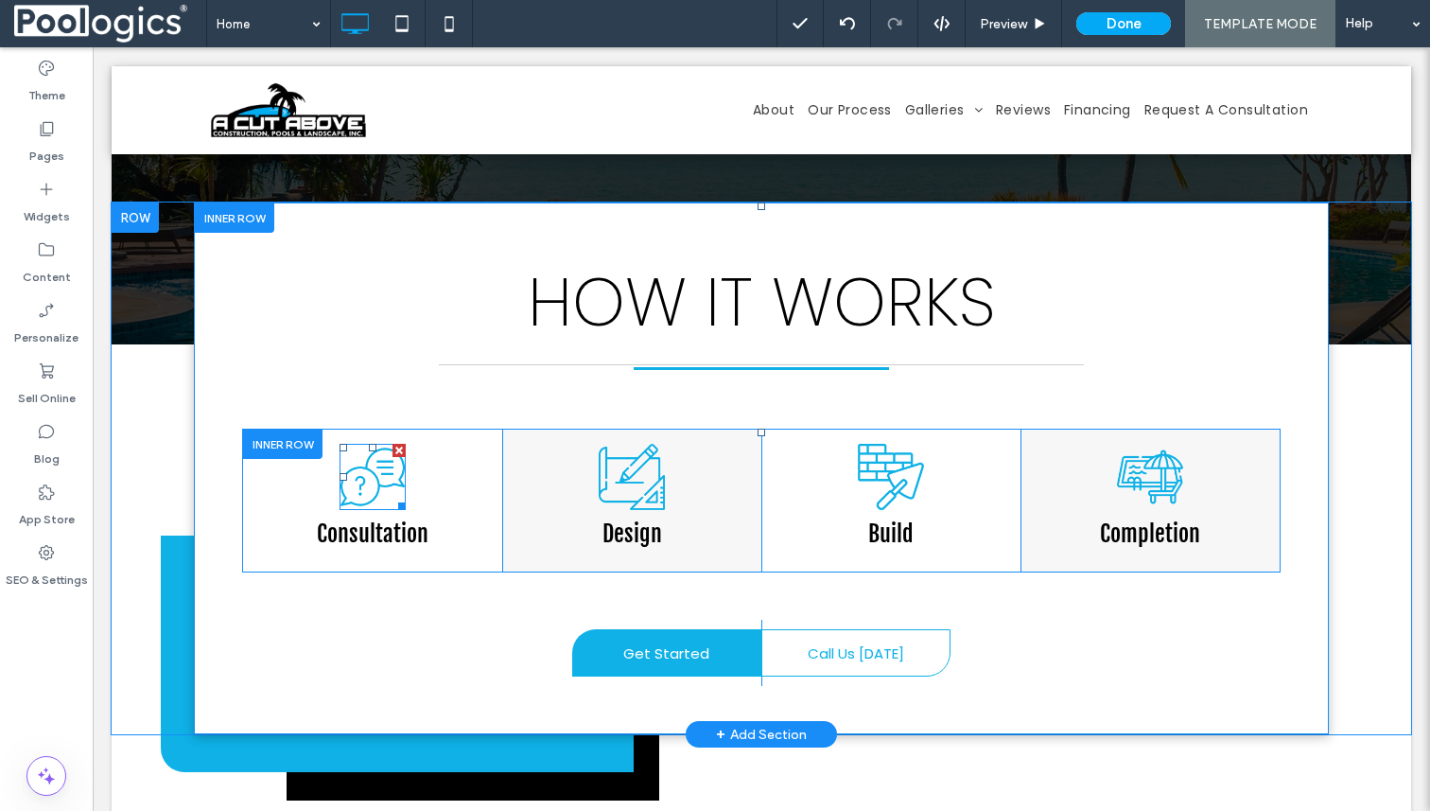
click at [375, 444] on img at bounding box center [373, 477] width 66 height 66
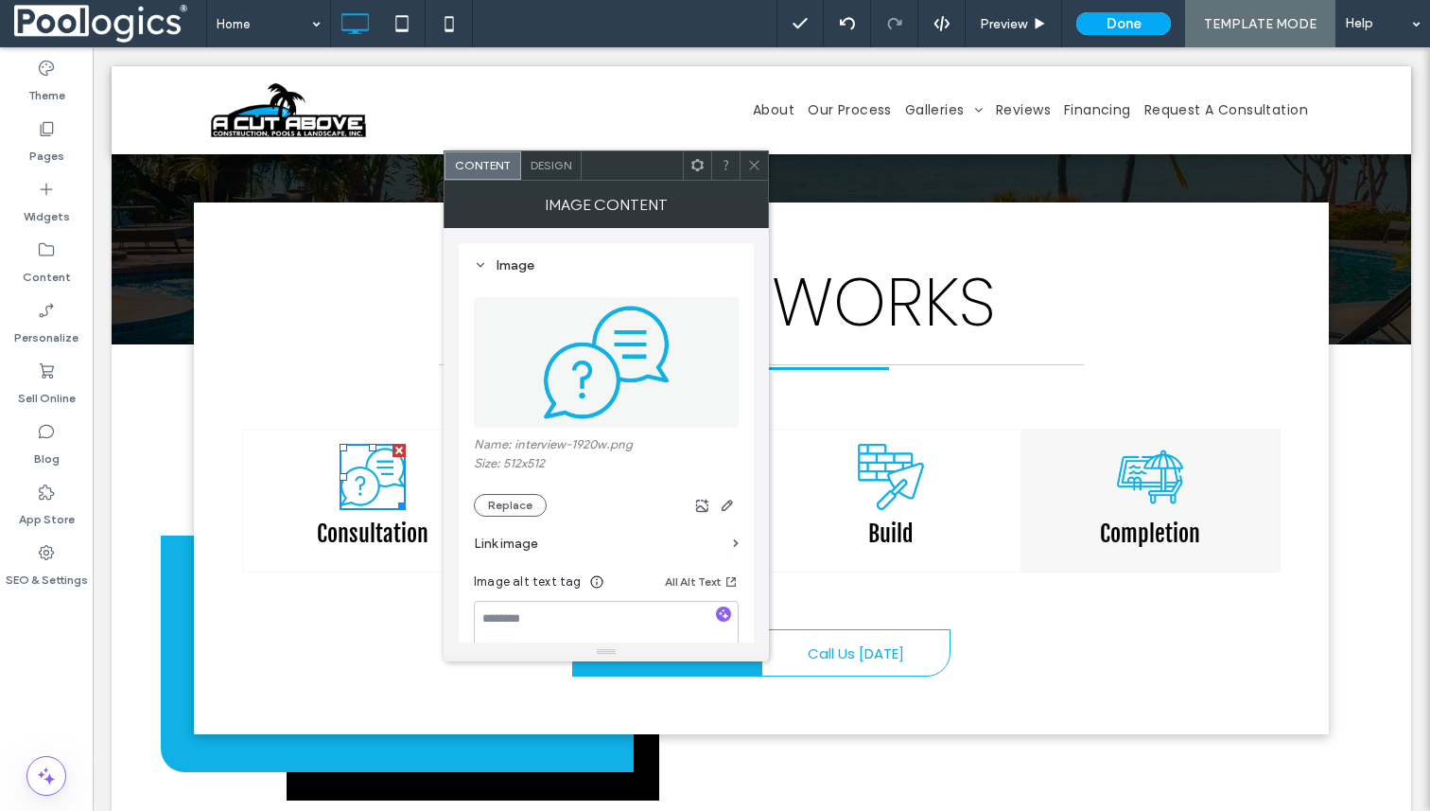
click at [261, 464] on div "Consultation Click To Paste" at bounding box center [372, 500] width 259 height 142
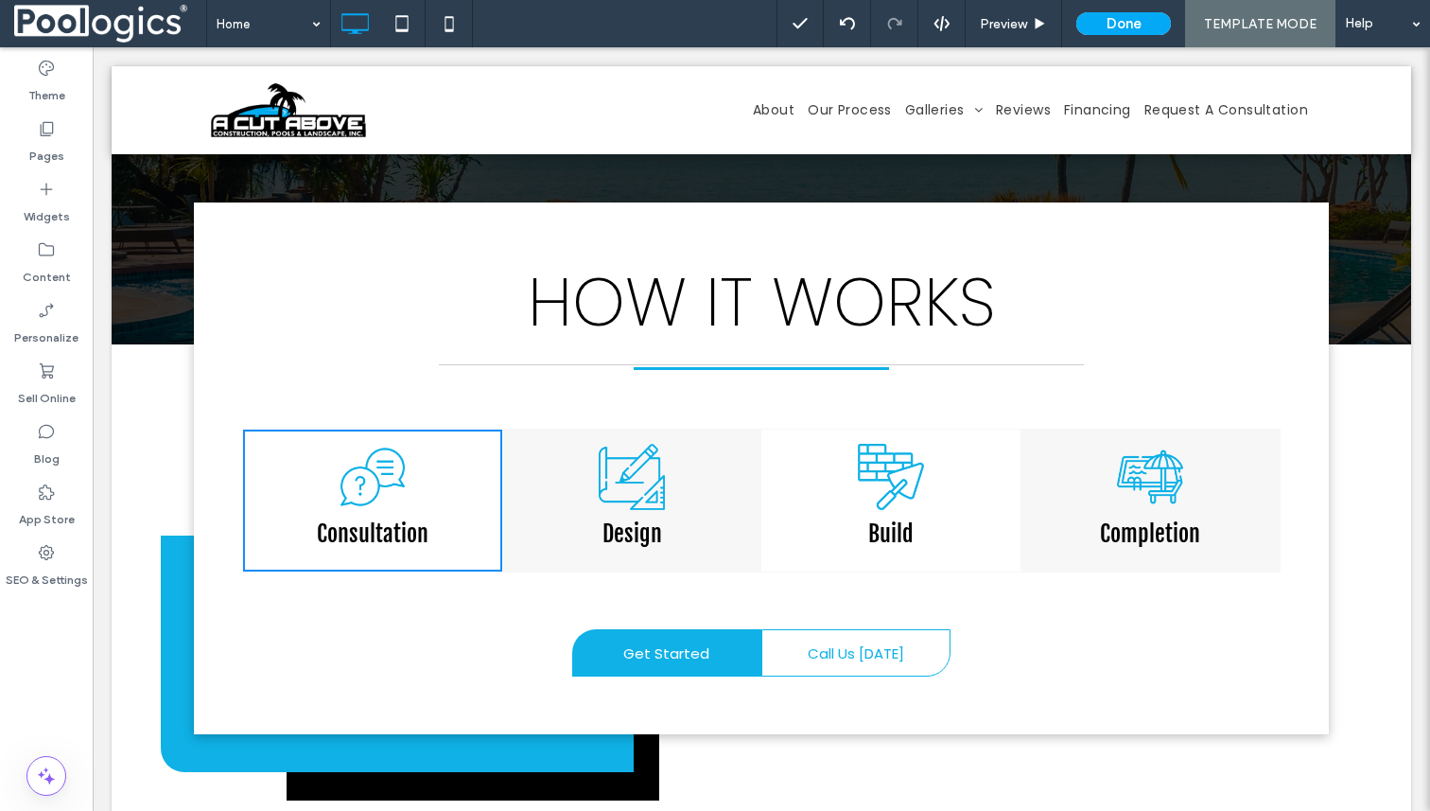
click at [301, 464] on div "Consultation Click To Paste" at bounding box center [372, 500] width 259 height 142
click at [305, 464] on div "Consultation Click To Paste" at bounding box center [372, 500] width 259 height 142
click at [378, 447] on img at bounding box center [373, 477] width 66 height 66
click at [373, 620] on div "Get Started Click To Paste" at bounding box center [501, 653] width 519 height 66
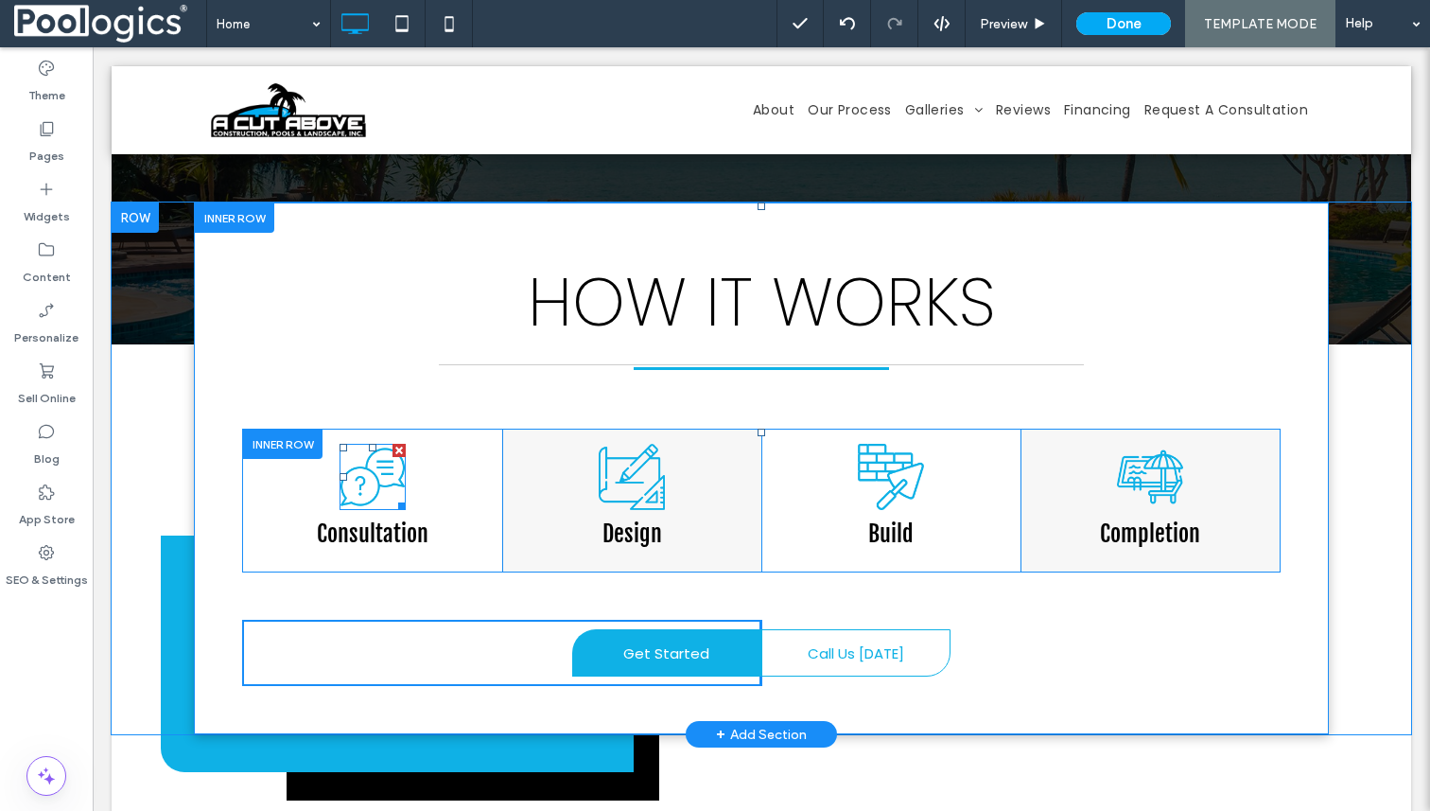
click at [387, 475] on img at bounding box center [373, 477] width 66 height 66
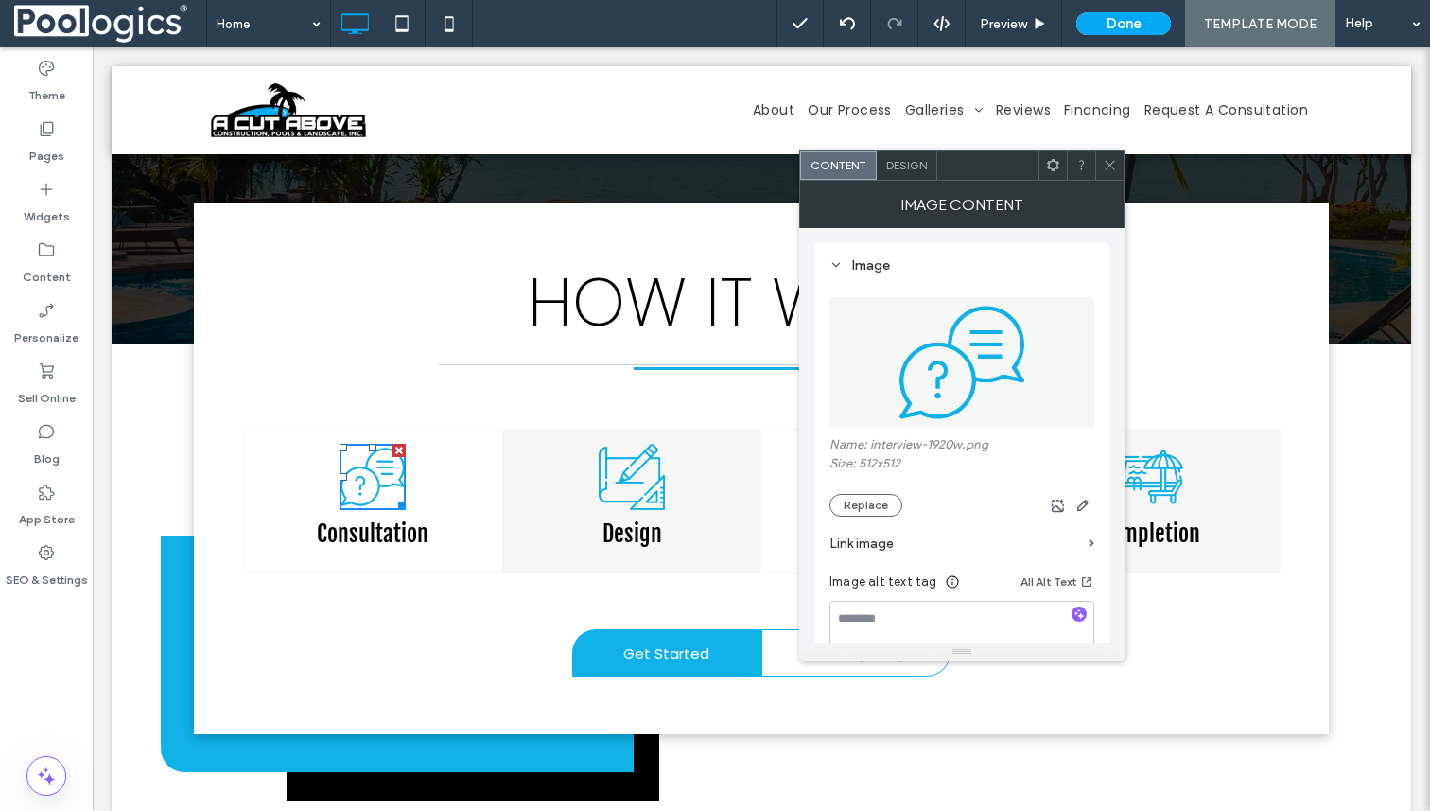
click at [915, 166] on span "Design" at bounding box center [906, 165] width 41 height 14
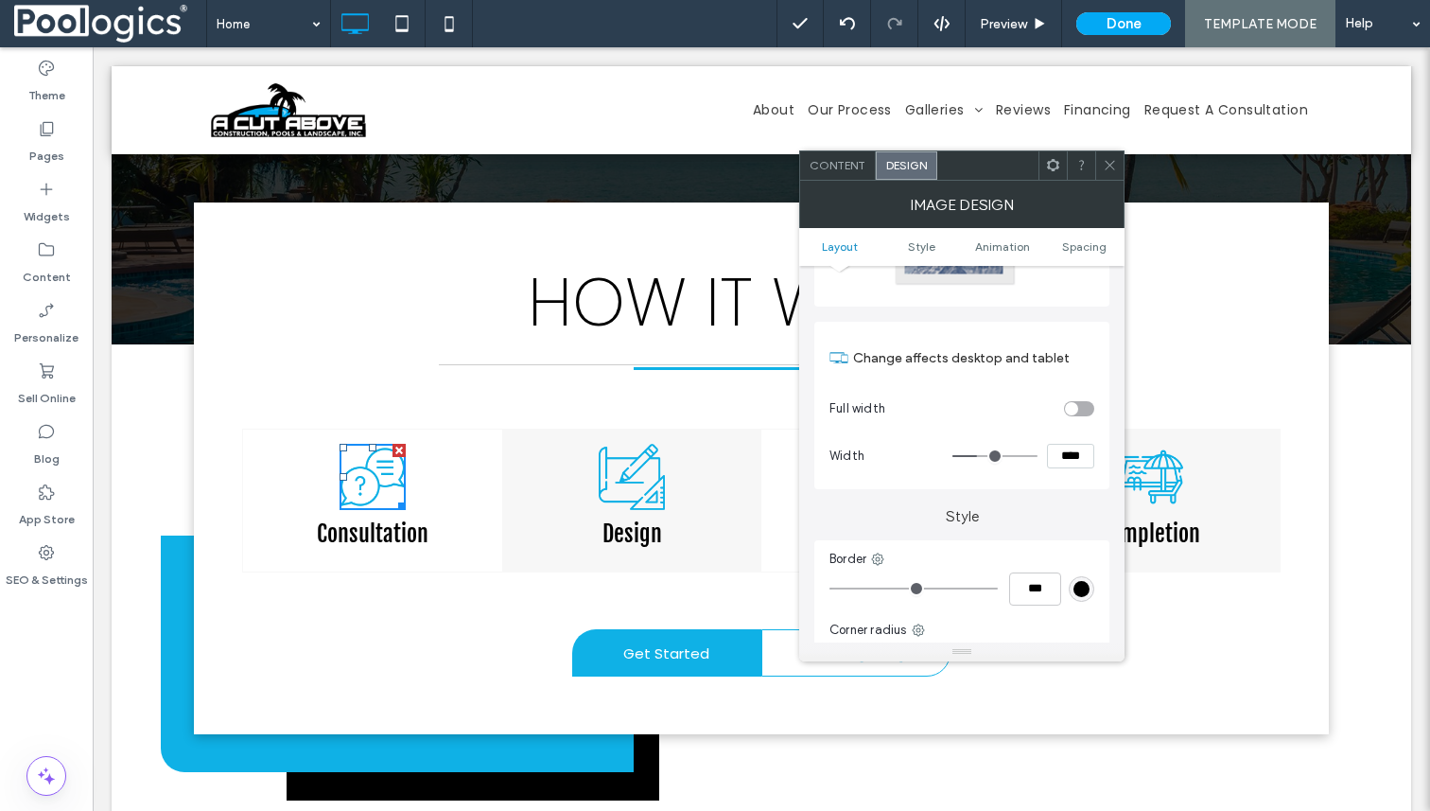
scroll to position [0, 0]
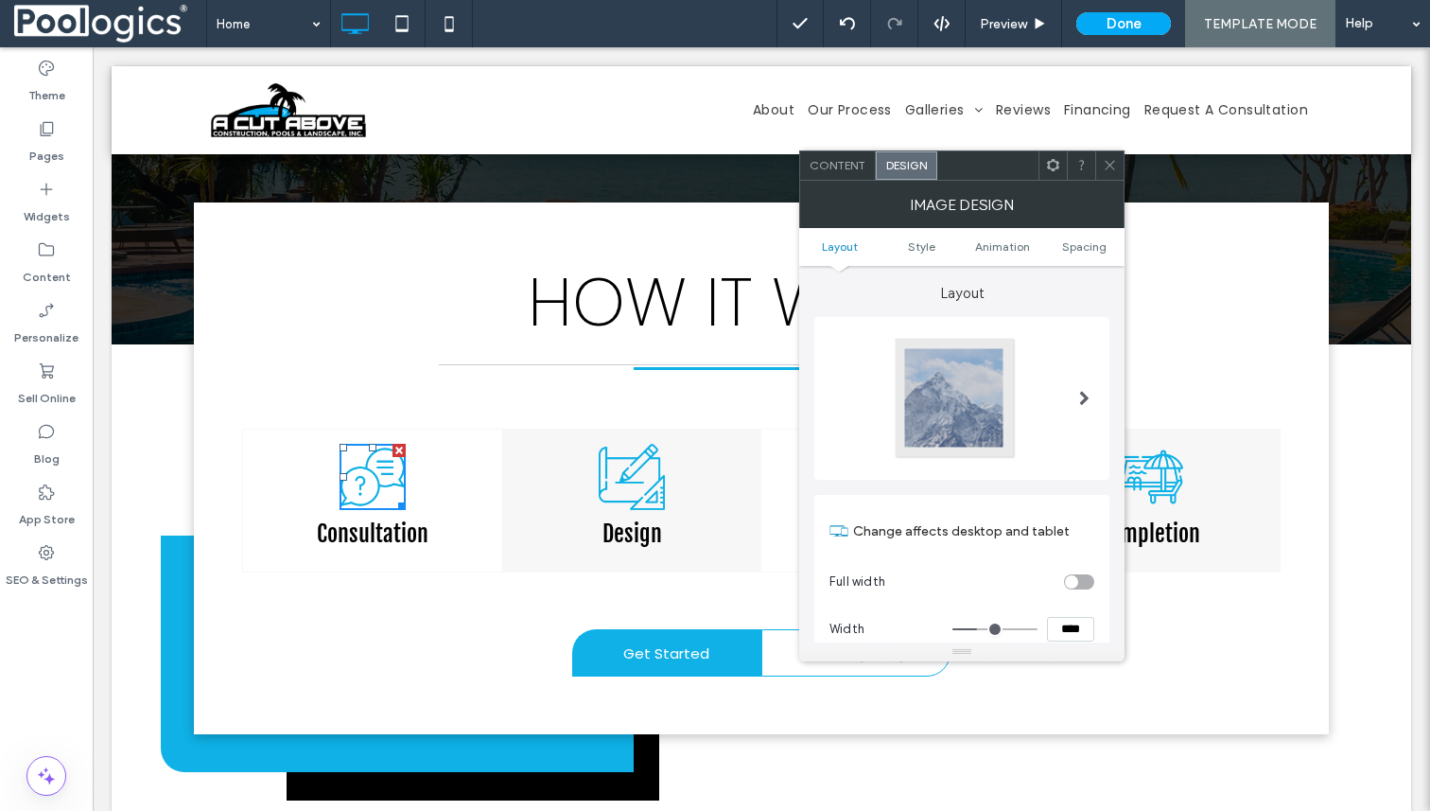
click at [843, 169] on span "Content" at bounding box center [838, 165] width 56 height 14
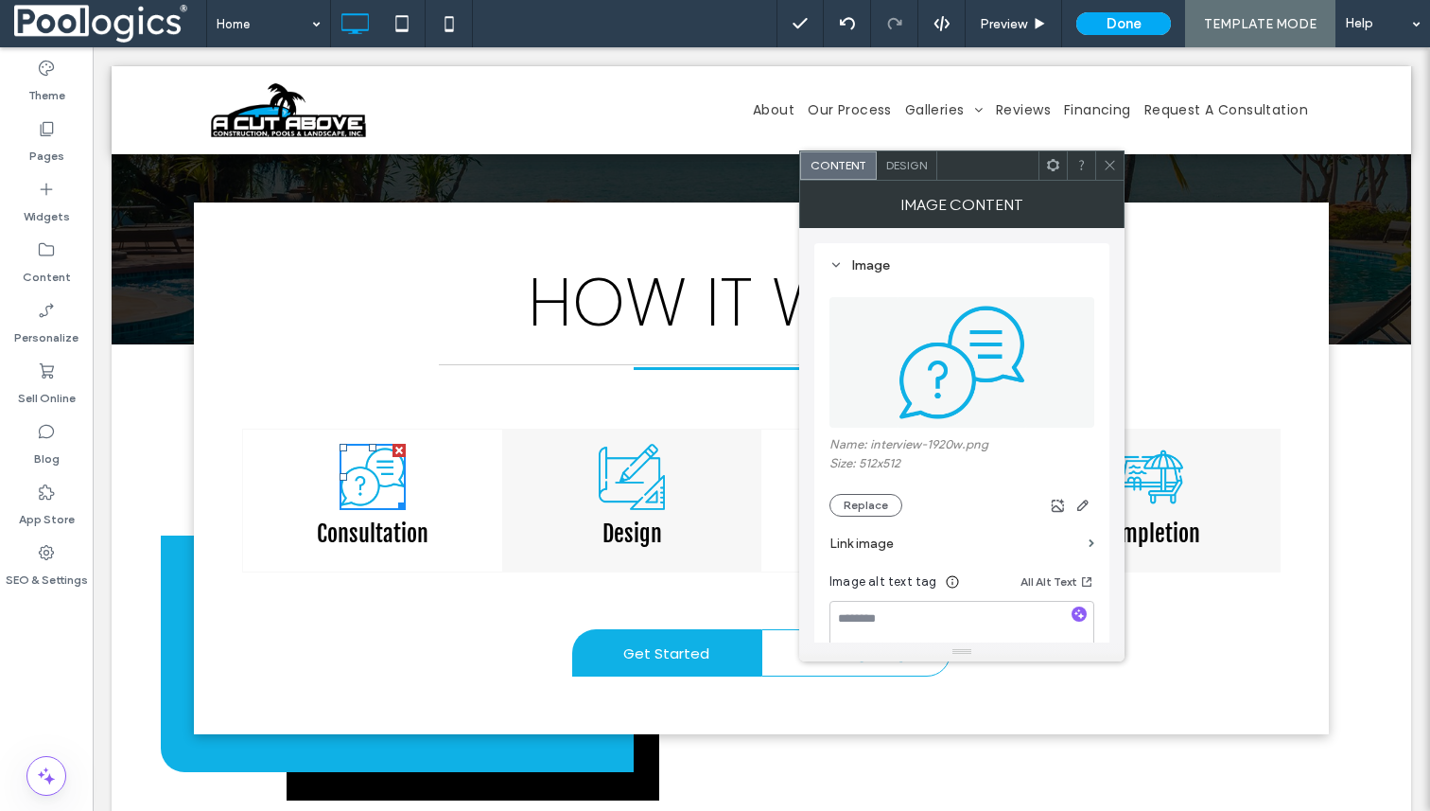
click at [384, 445] on img at bounding box center [373, 477] width 66 height 66
click at [395, 519] on div "Consultation Click To Paste" at bounding box center [372, 500] width 259 height 142
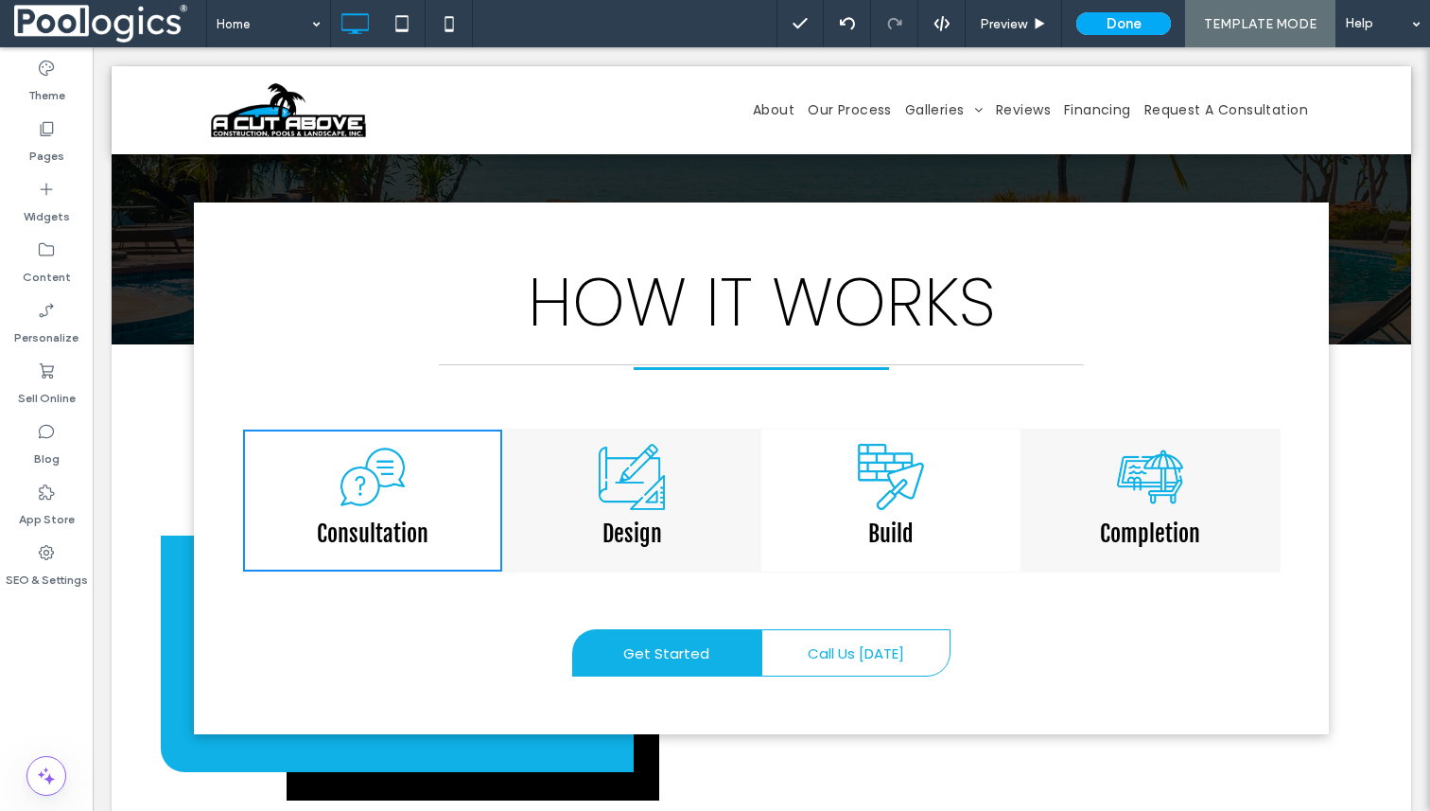
click at [618, 458] on img at bounding box center [632, 477] width 66 height 66
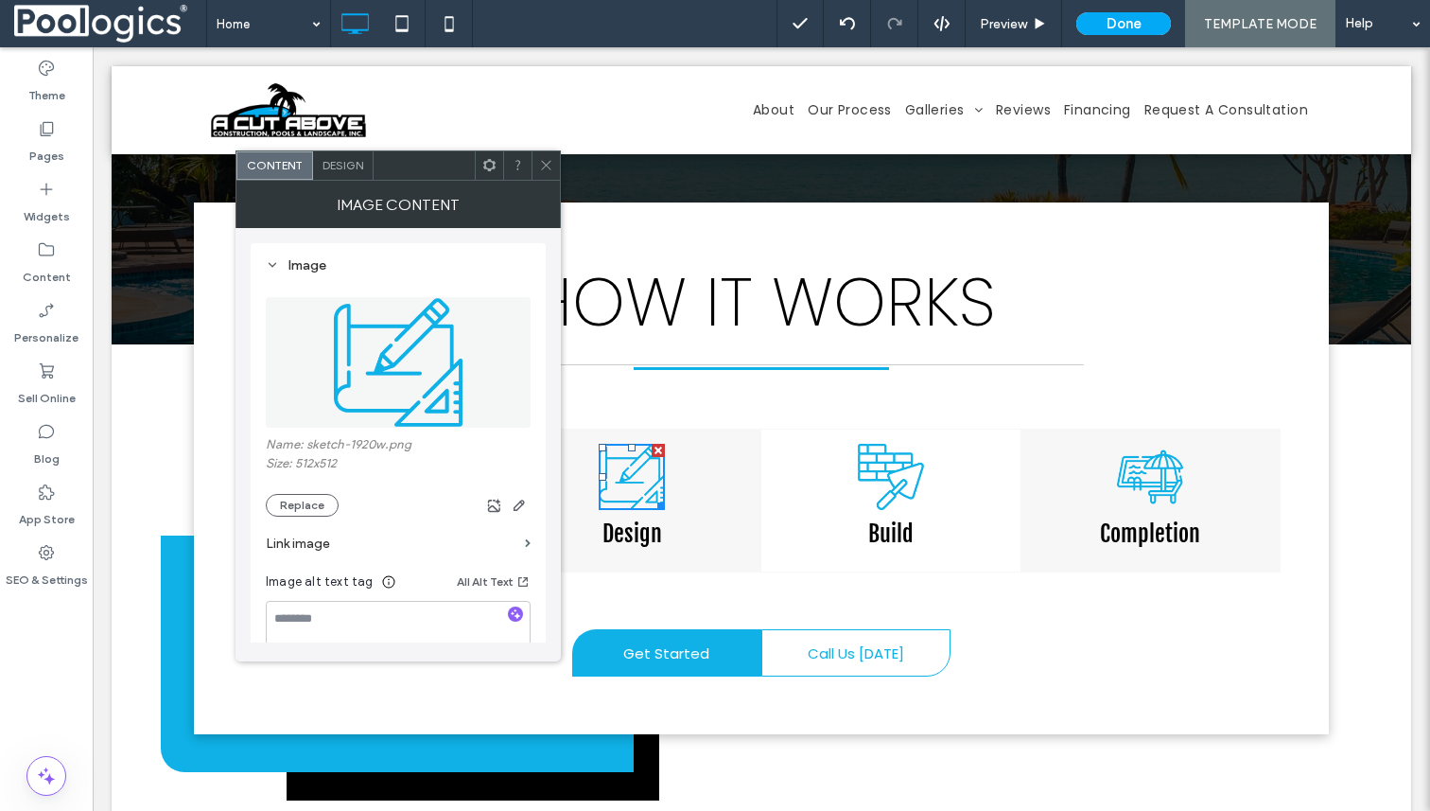
scroll to position [359, 0]
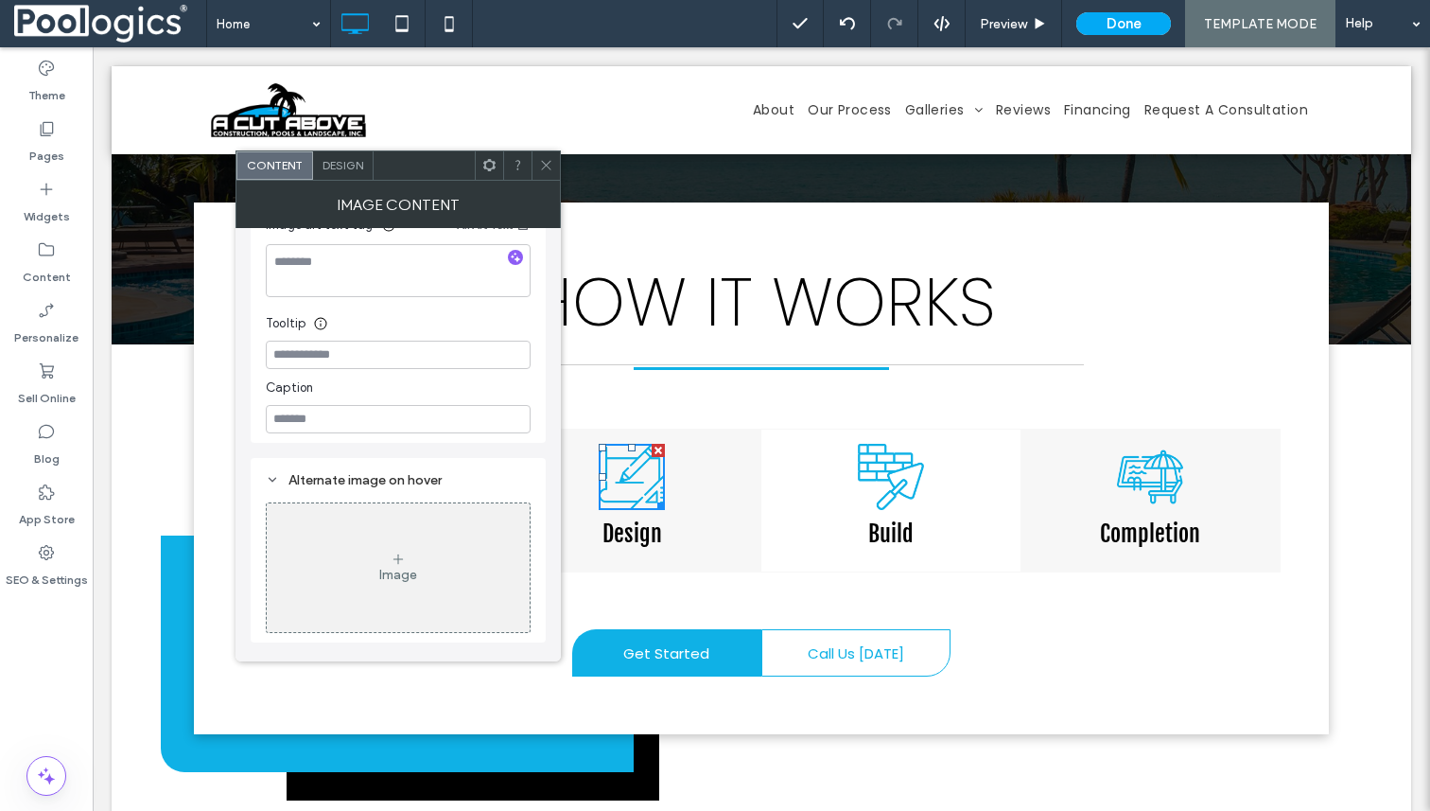
click at [718, 519] on h3 "Design" at bounding box center [632, 533] width 231 height 28
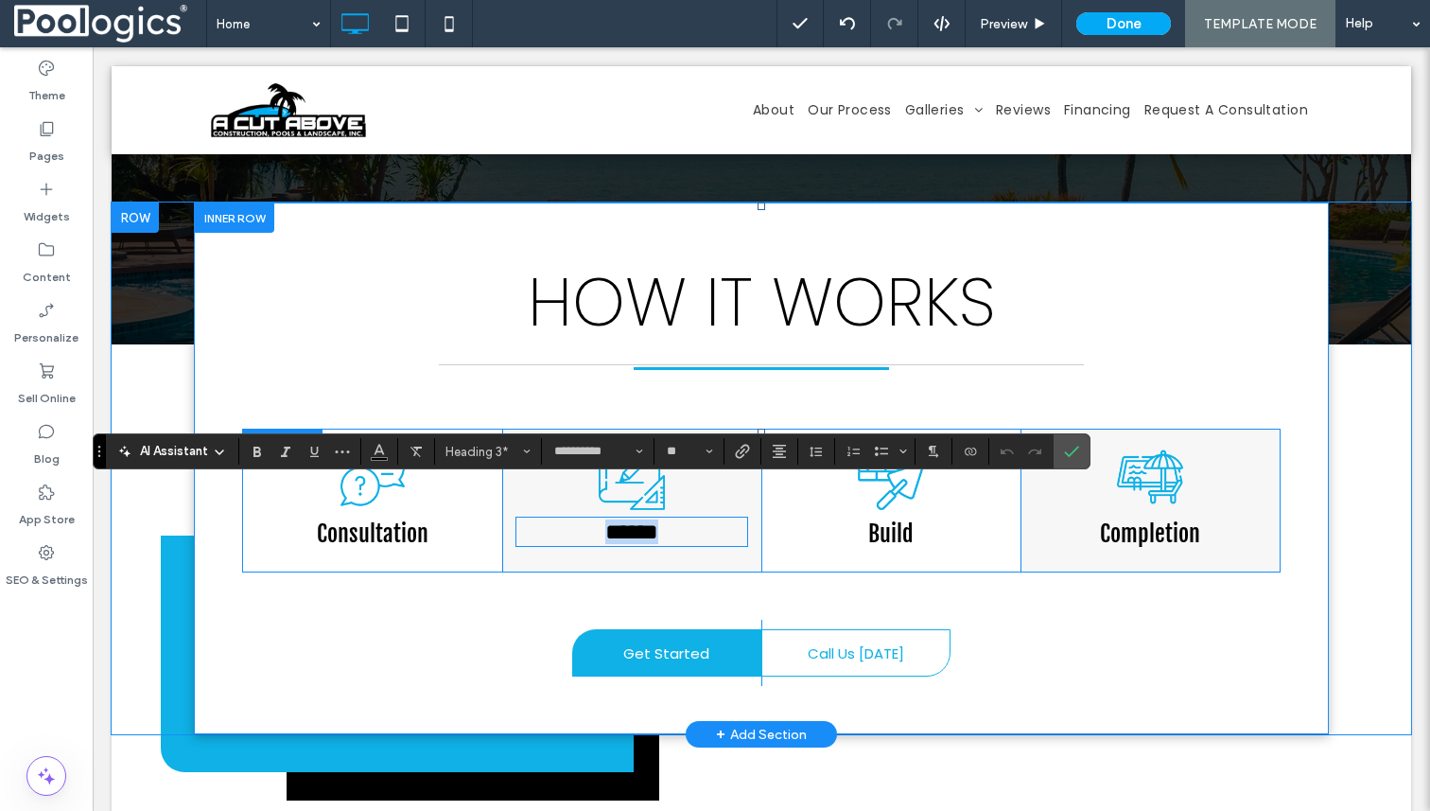
click at [441, 519] on h3 "Consultation" at bounding box center [372, 533] width 231 height 28
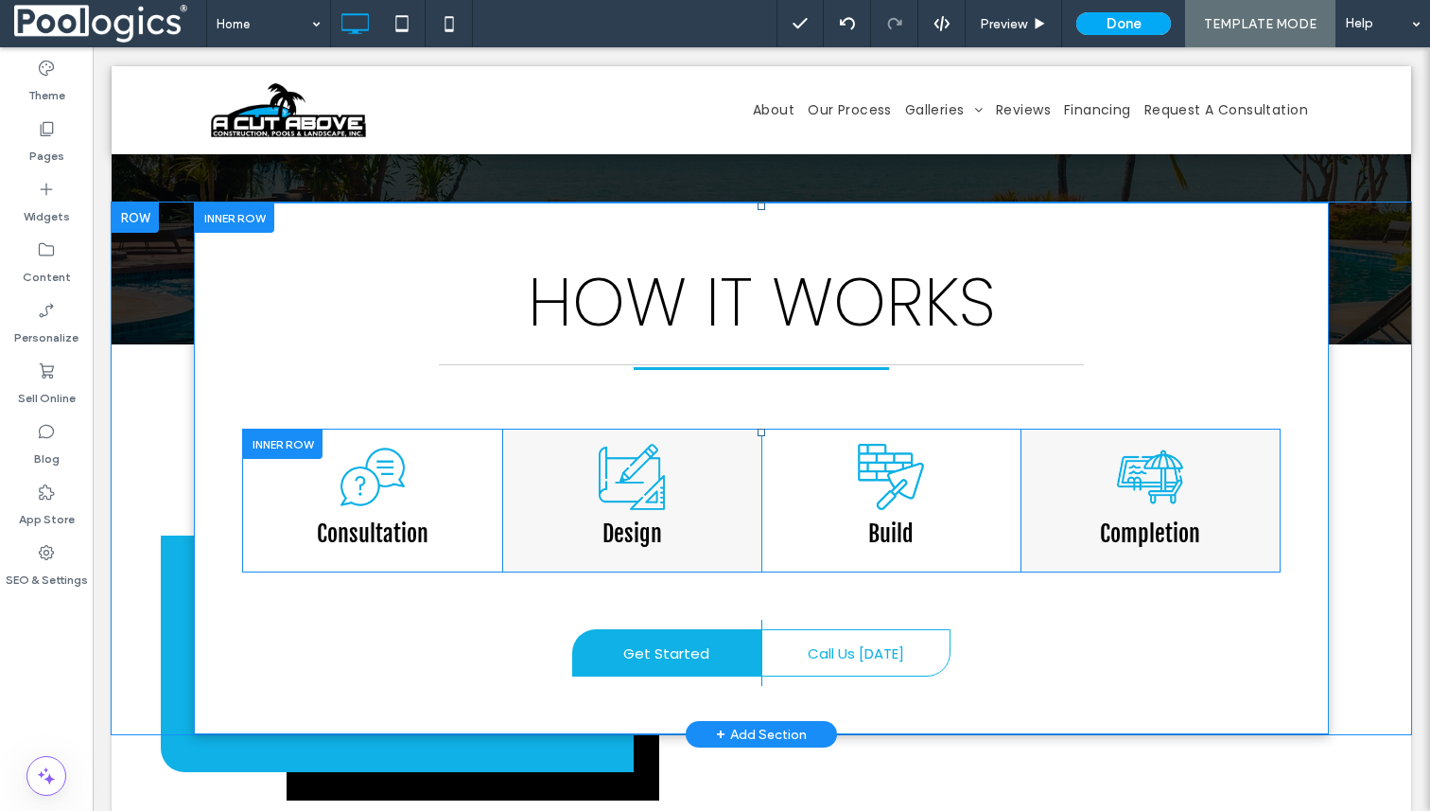
click at [289, 429] on div at bounding box center [282, 443] width 79 height 29
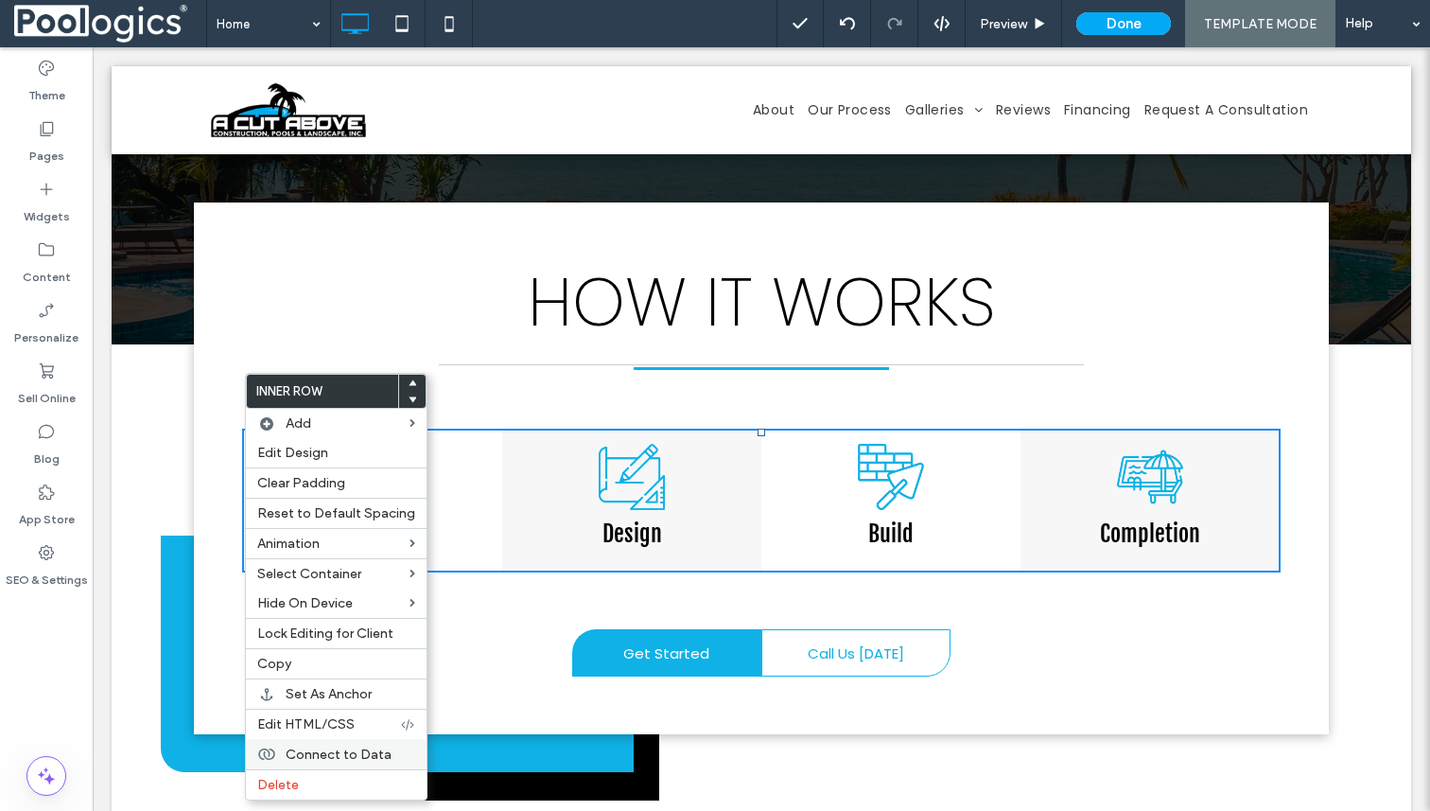
click at [361, 756] on span "Connect to Data" at bounding box center [339, 754] width 106 height 16
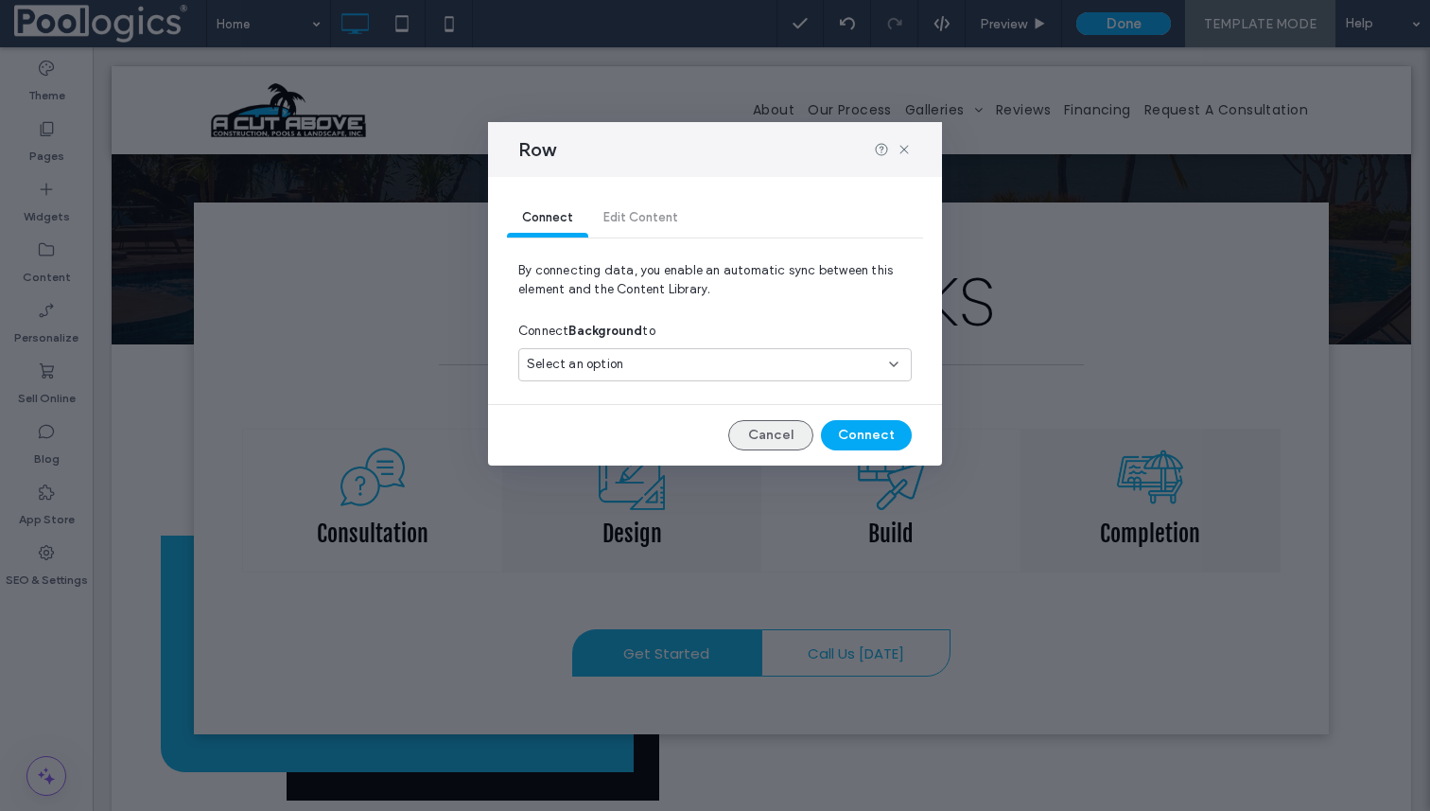
click at [754, 434] on button "Cancel" at bounding box center [770, 435] width 85 height 30
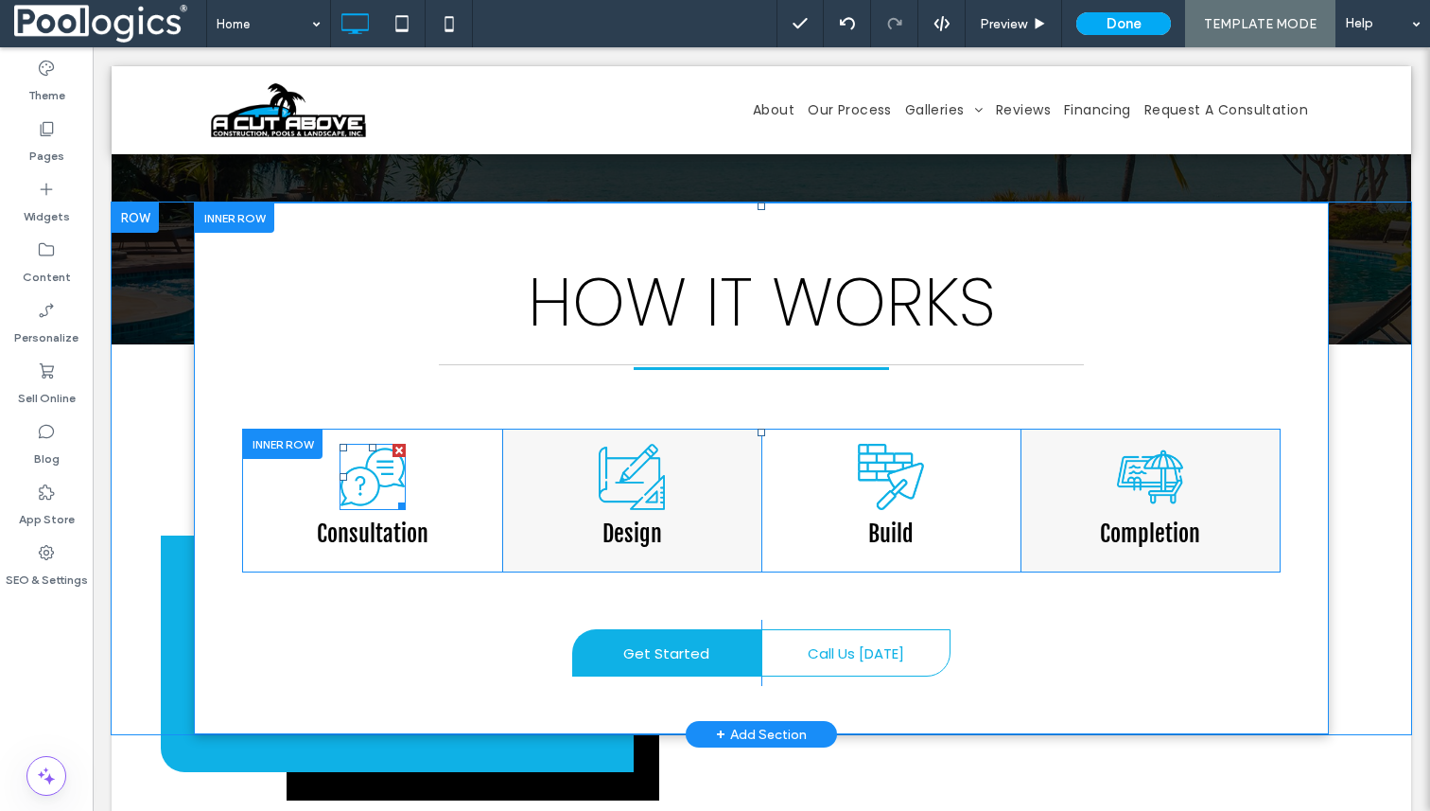
click at [364, 444] on img at bounding box center [373, 477] width 66 height 66
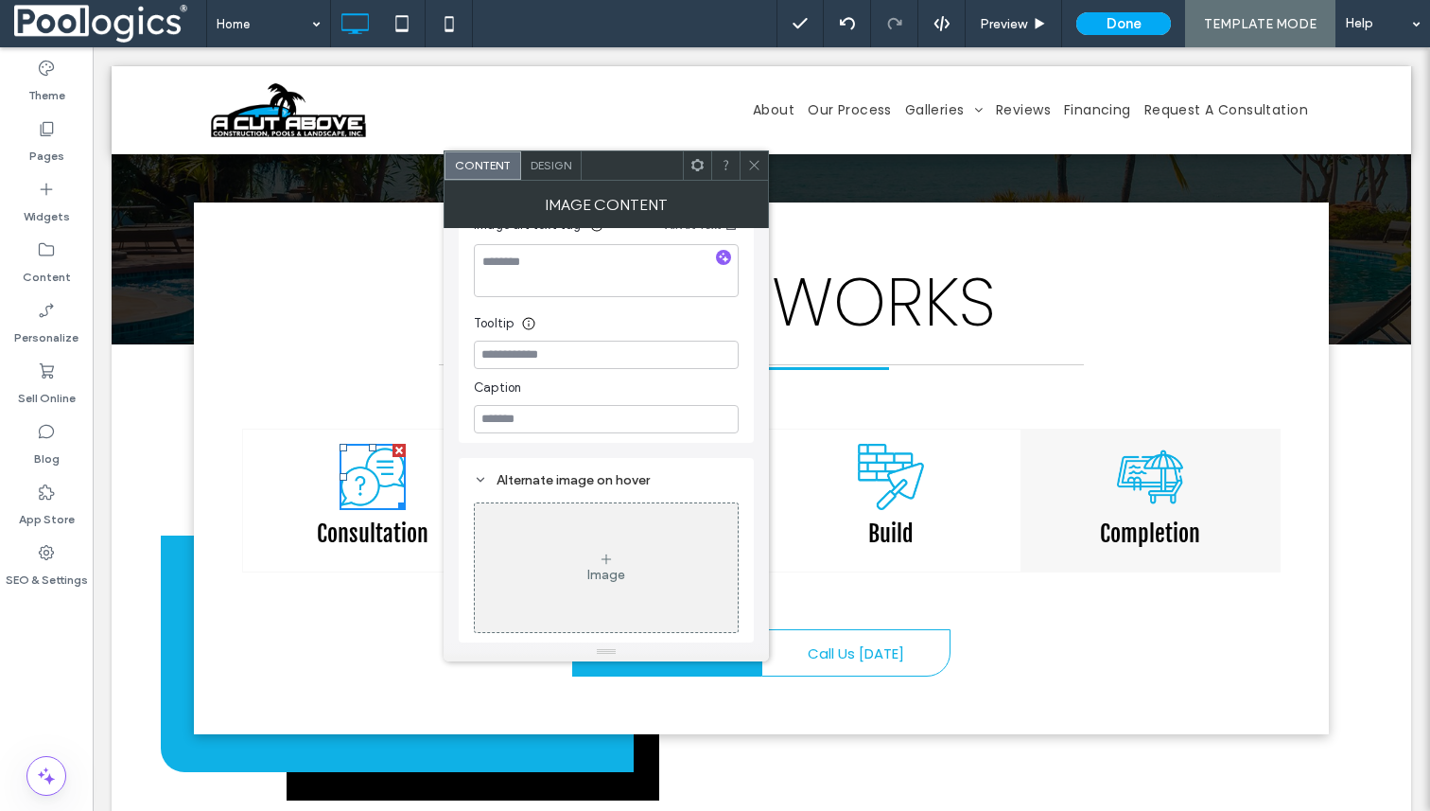
click at [359, 452] on img at bounding box center [373, 477] width 66 height 66
click at [759, 163] on icon at bounding box center [754, 165] width 14 height 14
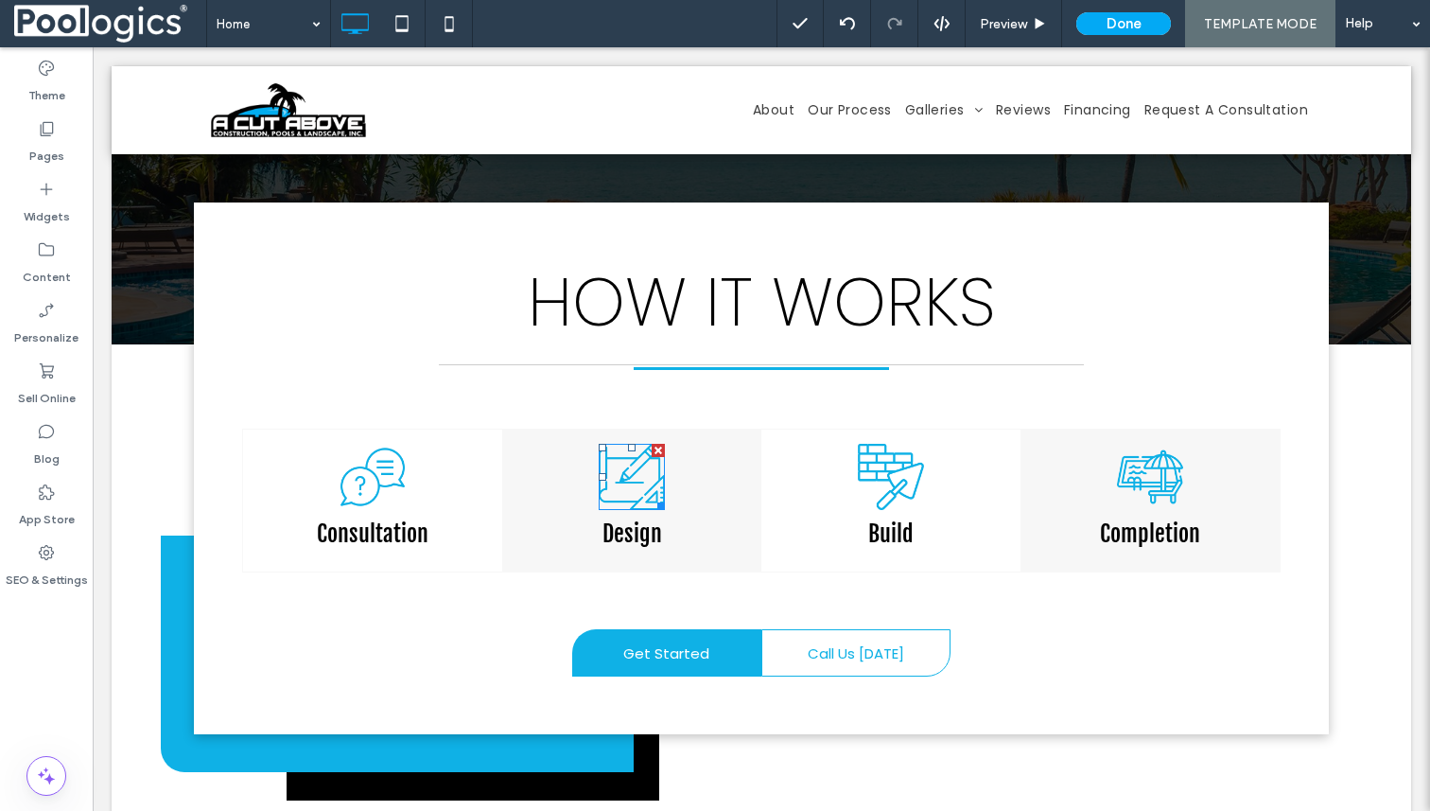
click at [640, 444] on img at bounding box center [632, 477] width 66 height 66
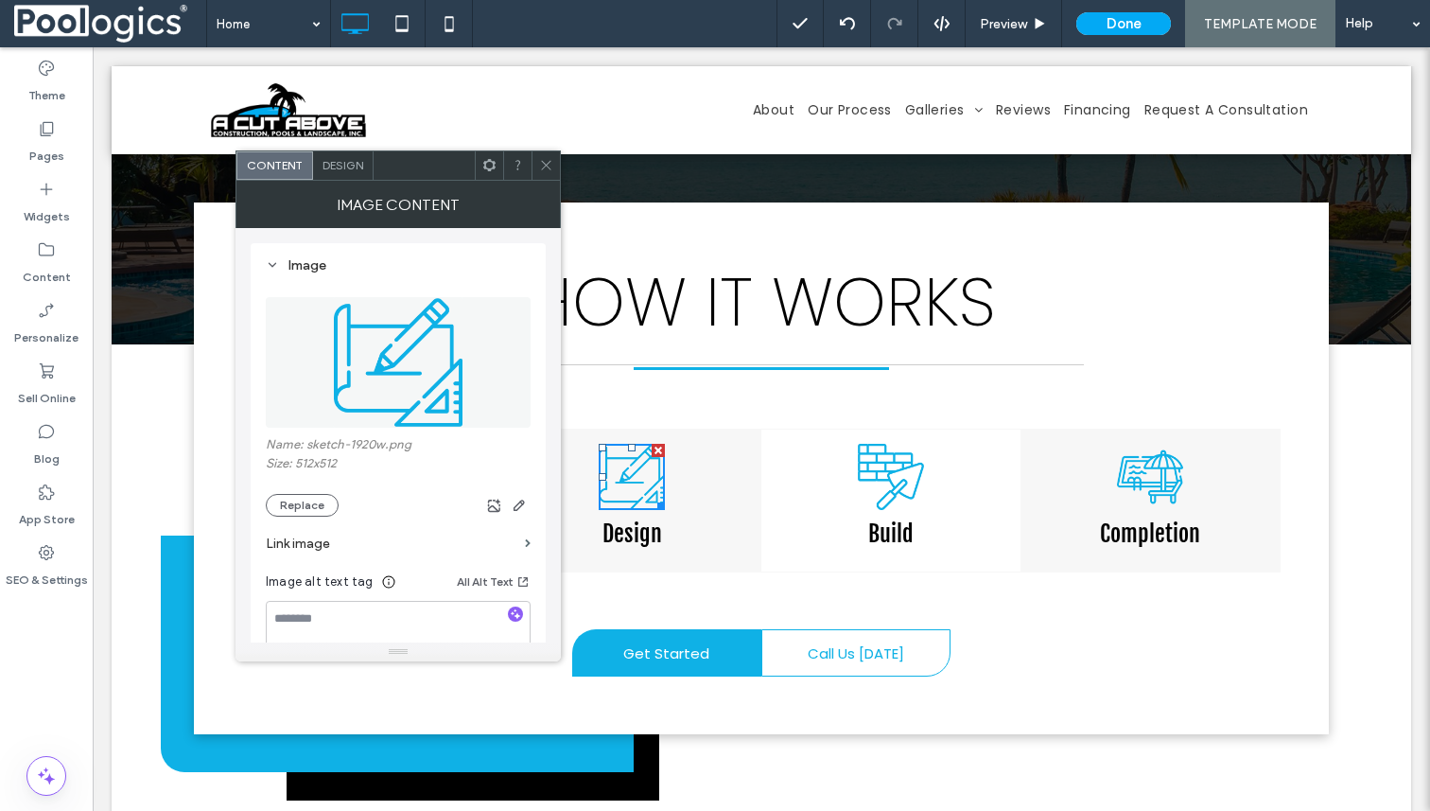
click at [877, 455] on img at bounding box center [891, 477] width 66 height 66
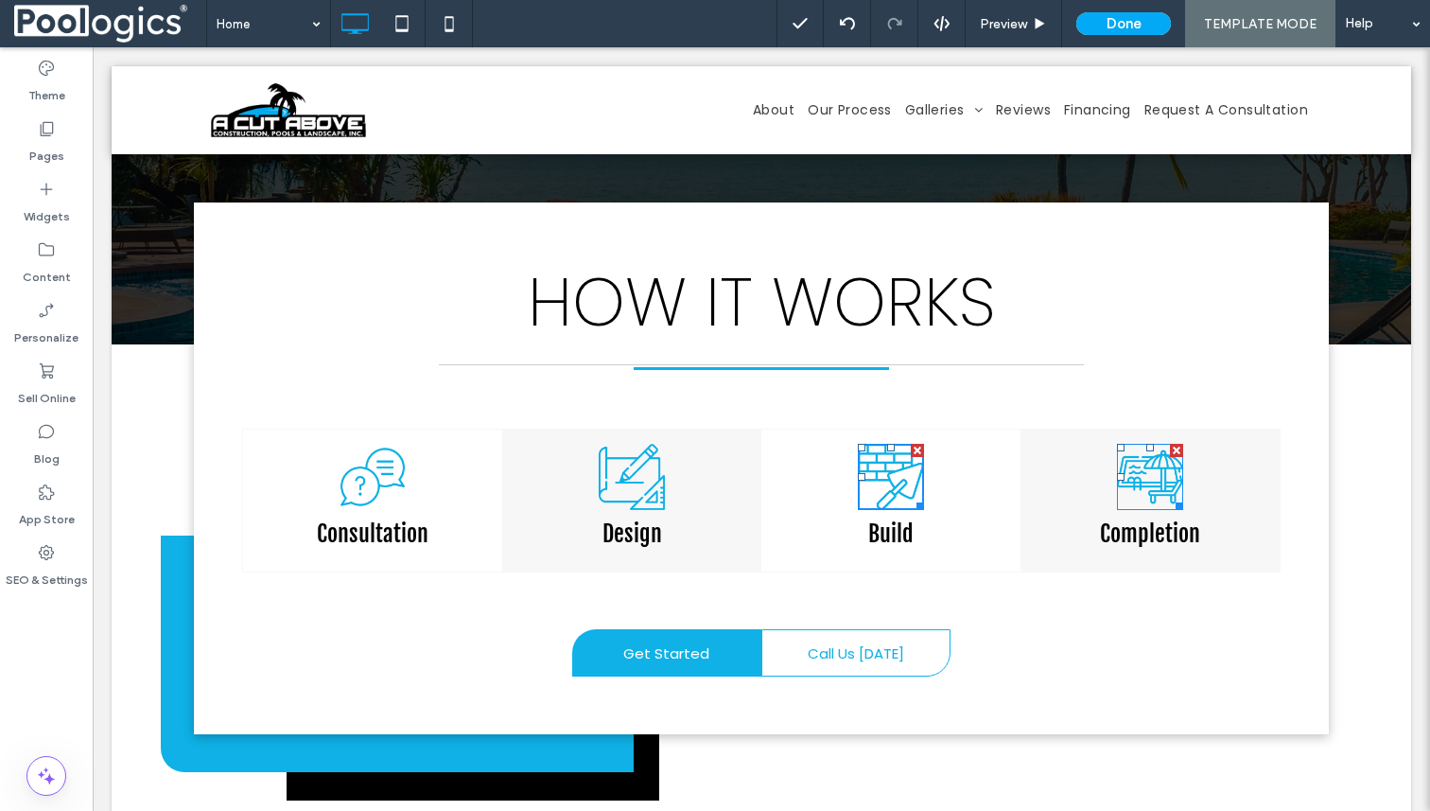
click at [1159, 455] on img at bounding box center [1150, 477] width 66 height 66
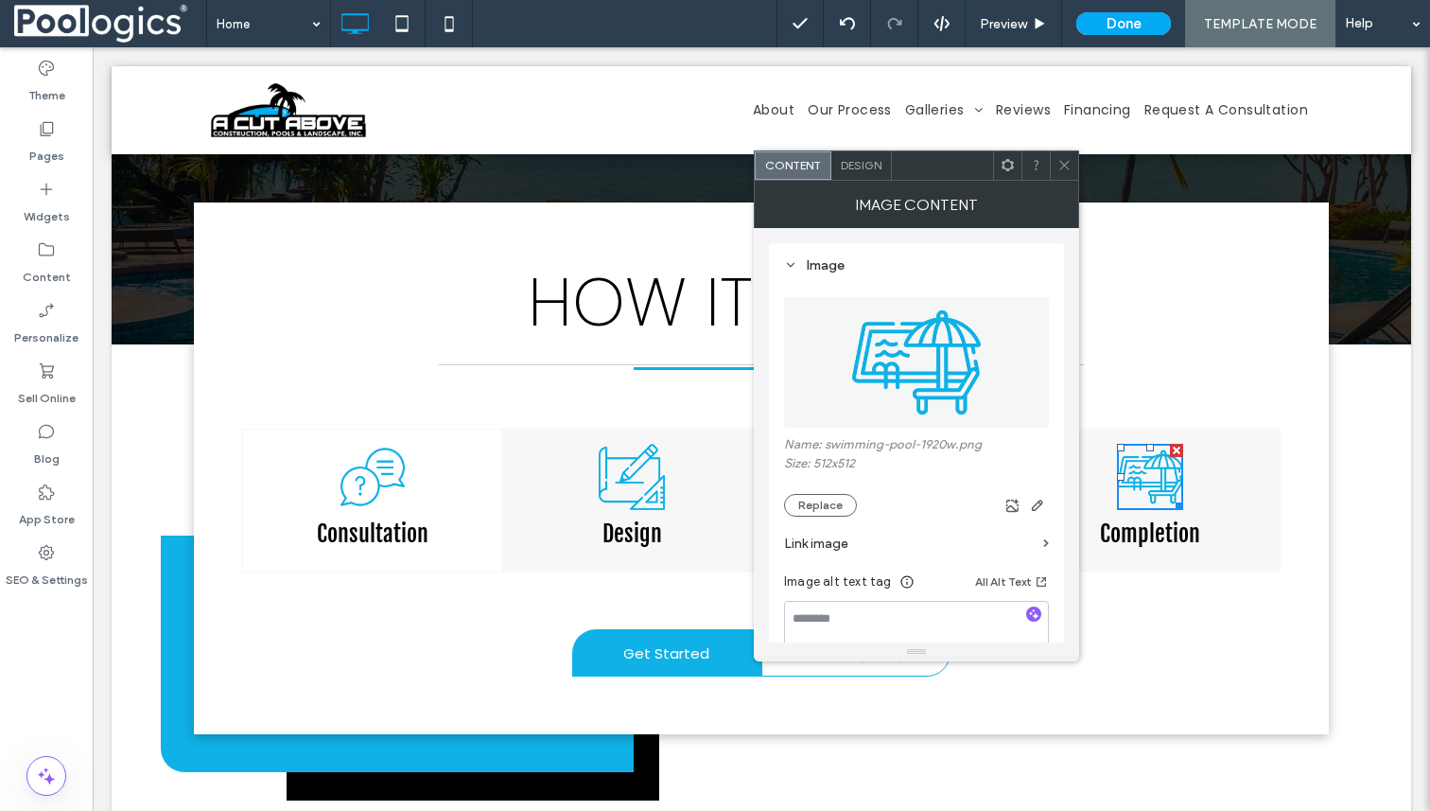
click at [1269, 686] on div "HOW IT WORKS Click To Paste Consultation Click To Paste Design Click To Paste B…" at bounding box center [761, 468] width 1135 height 532
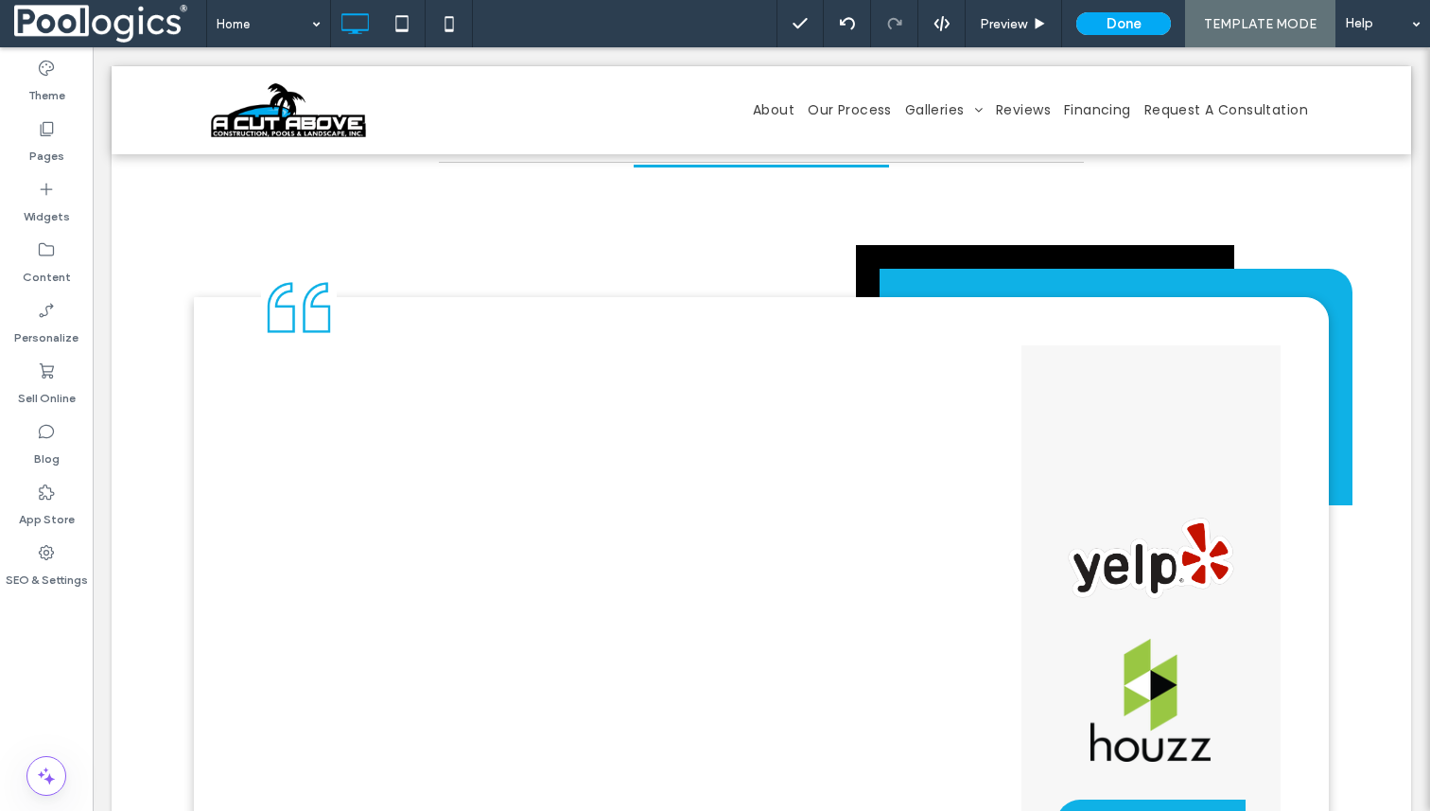
scroll to position [4835, 0]
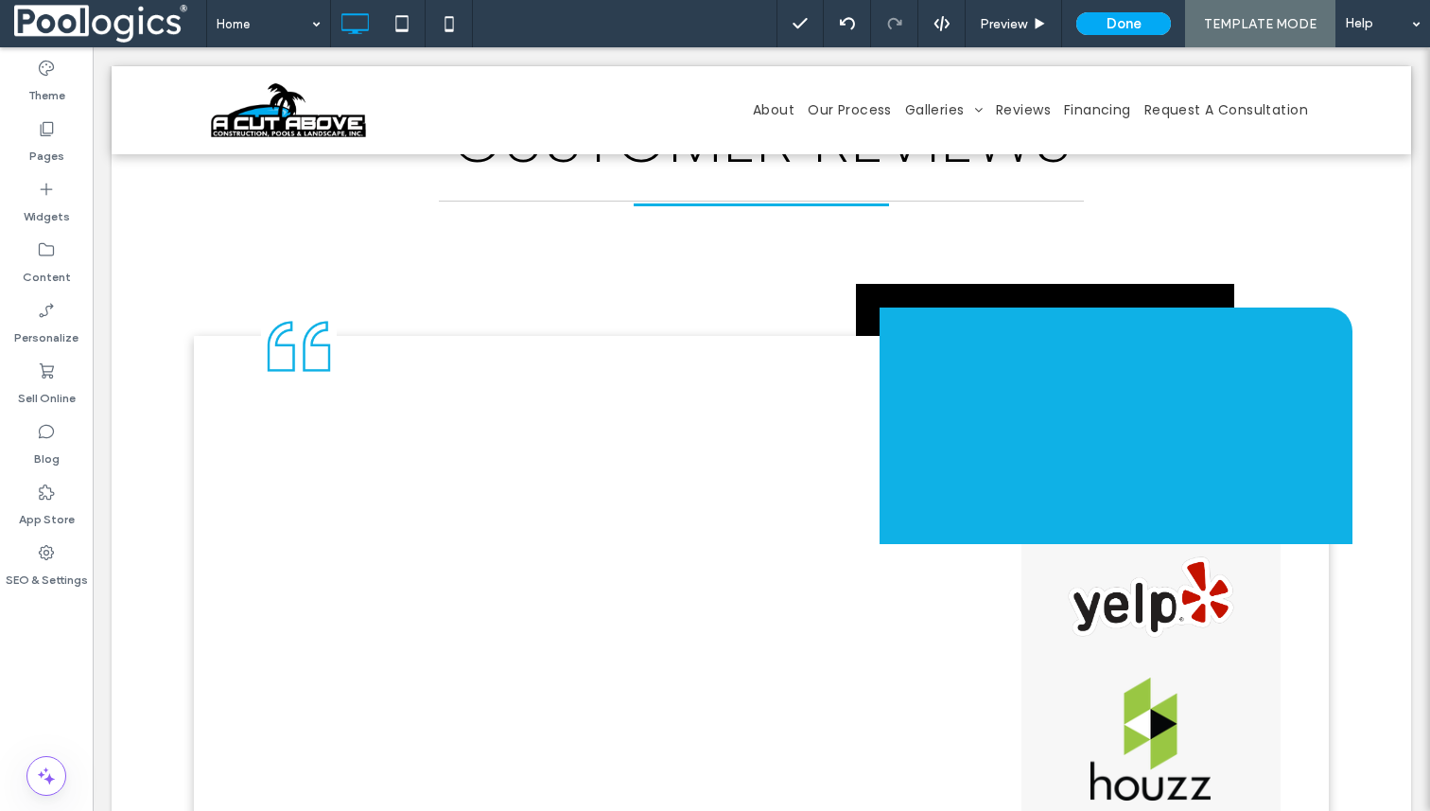
click at [585, 328] on div "Click To Paste" at bounding box center [549, 425] width 662 height 236
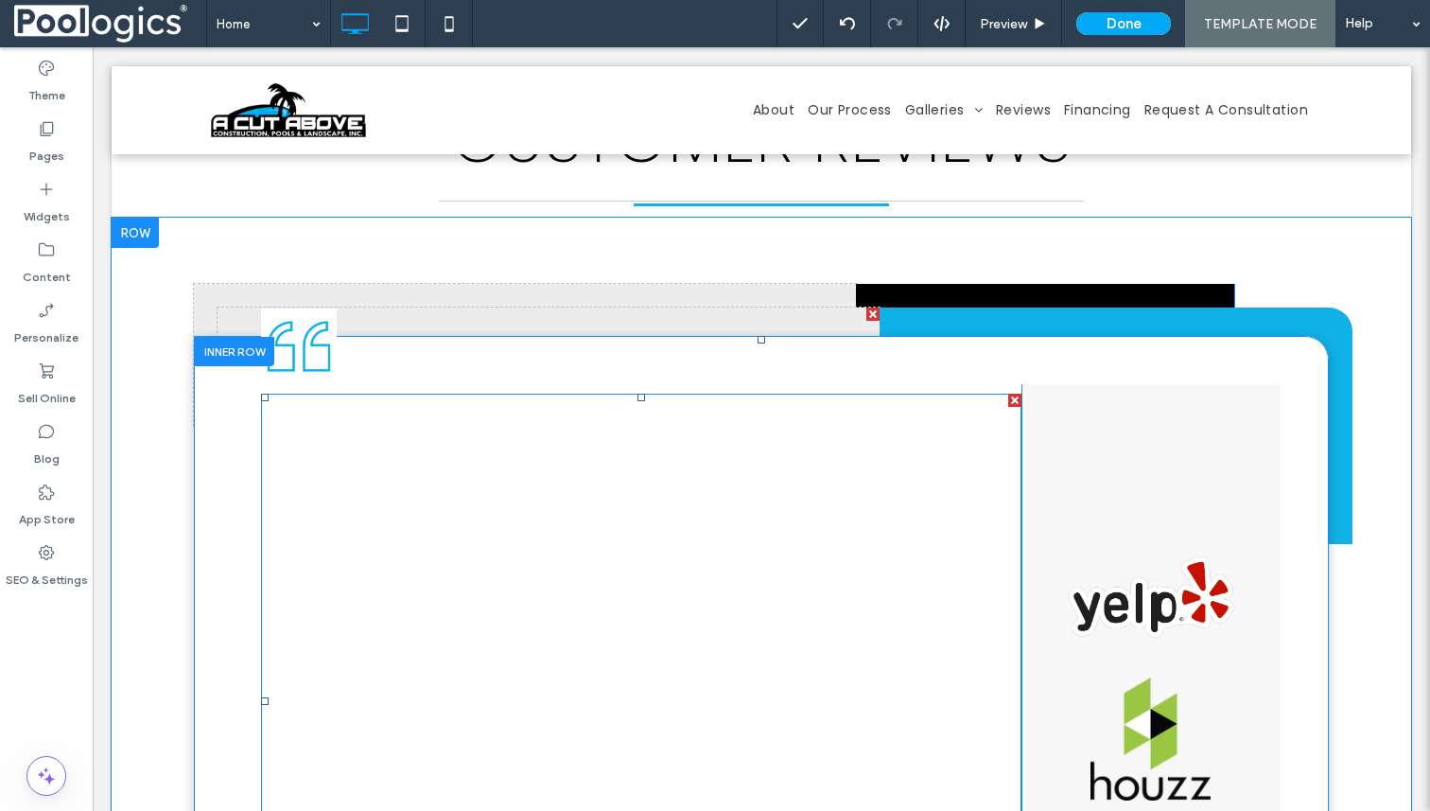
click at [743, 627] on span at bounding box center [641, 701] width 761 height 615
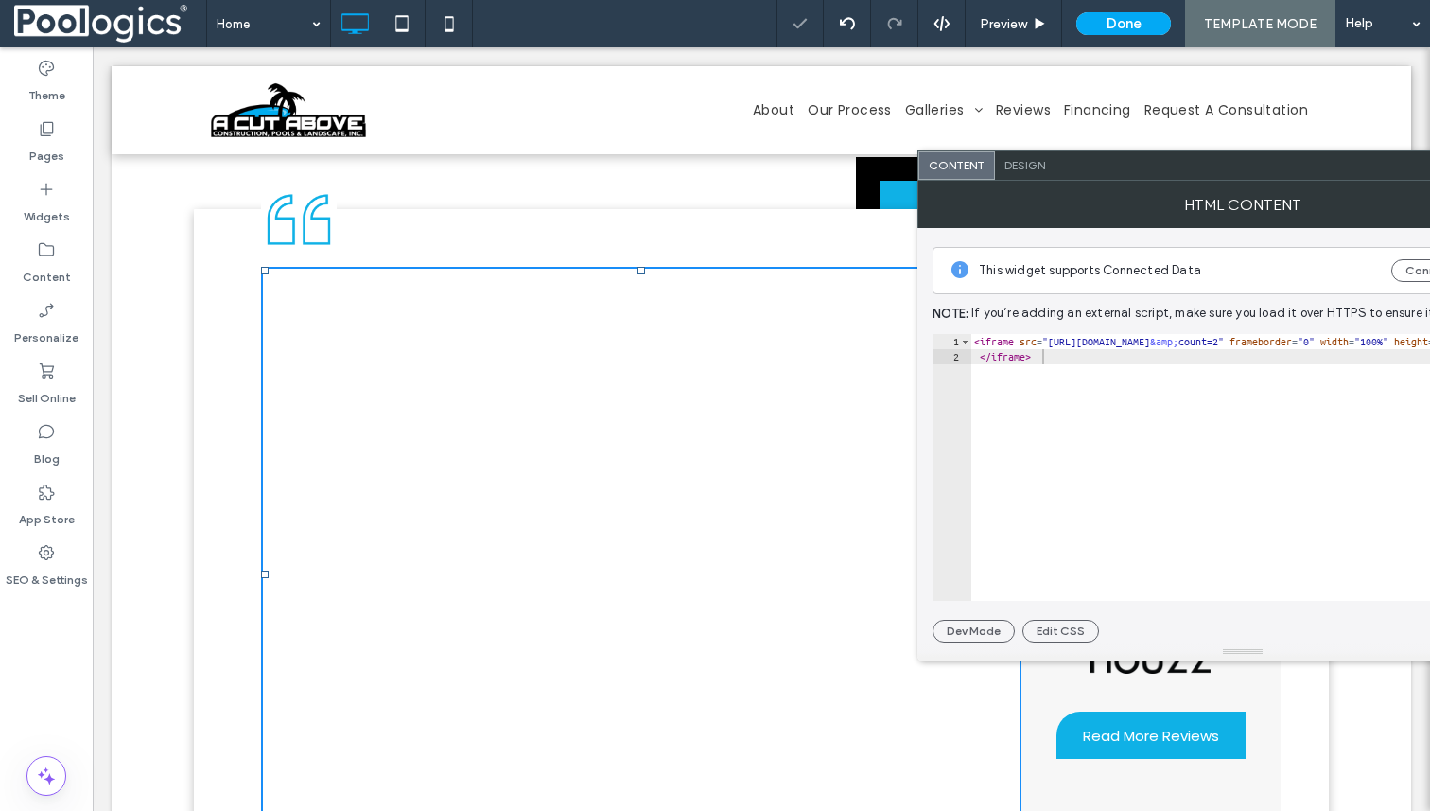
scroll to position [4964, 0]
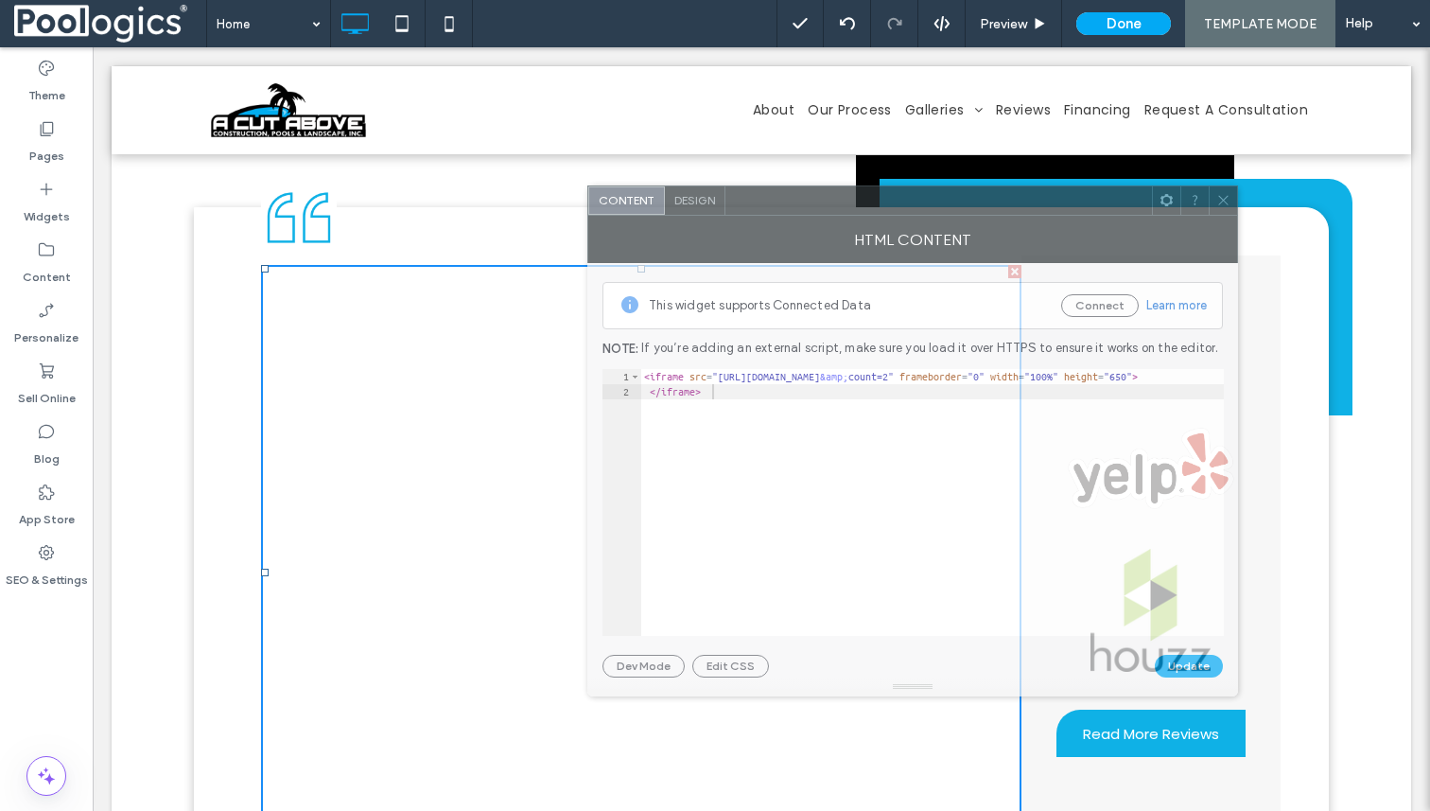
drag, startPoint x: 1331, startPoint y: 184, endPoint x: 1001, endPoint y: 219, distance: 332.0
click at [1001, 219] on div "HTML Content" at bounding box center [912, 239] width 651 height 47
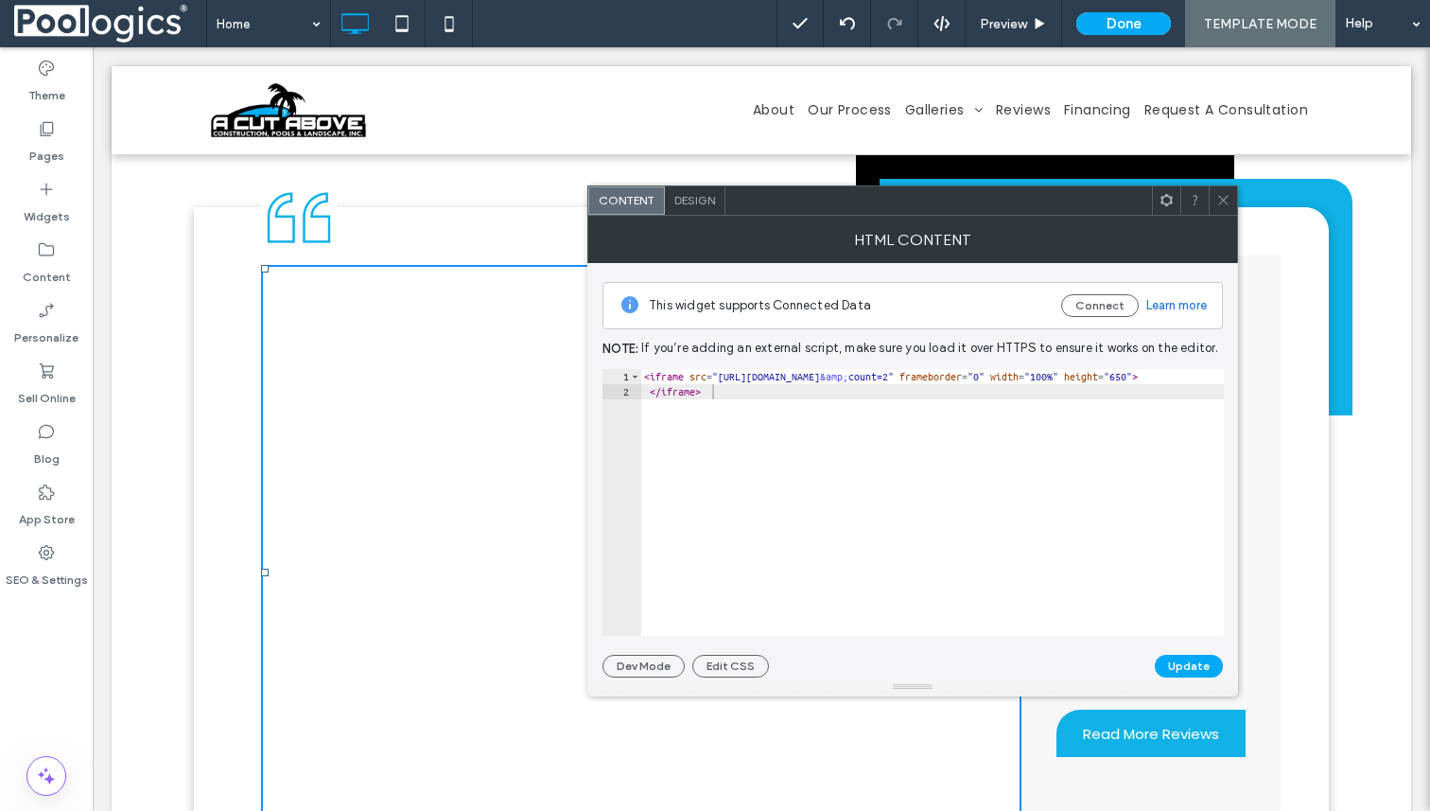
click at [1218, 207] on span at bounding box center [1224, 200] width 14 height 28
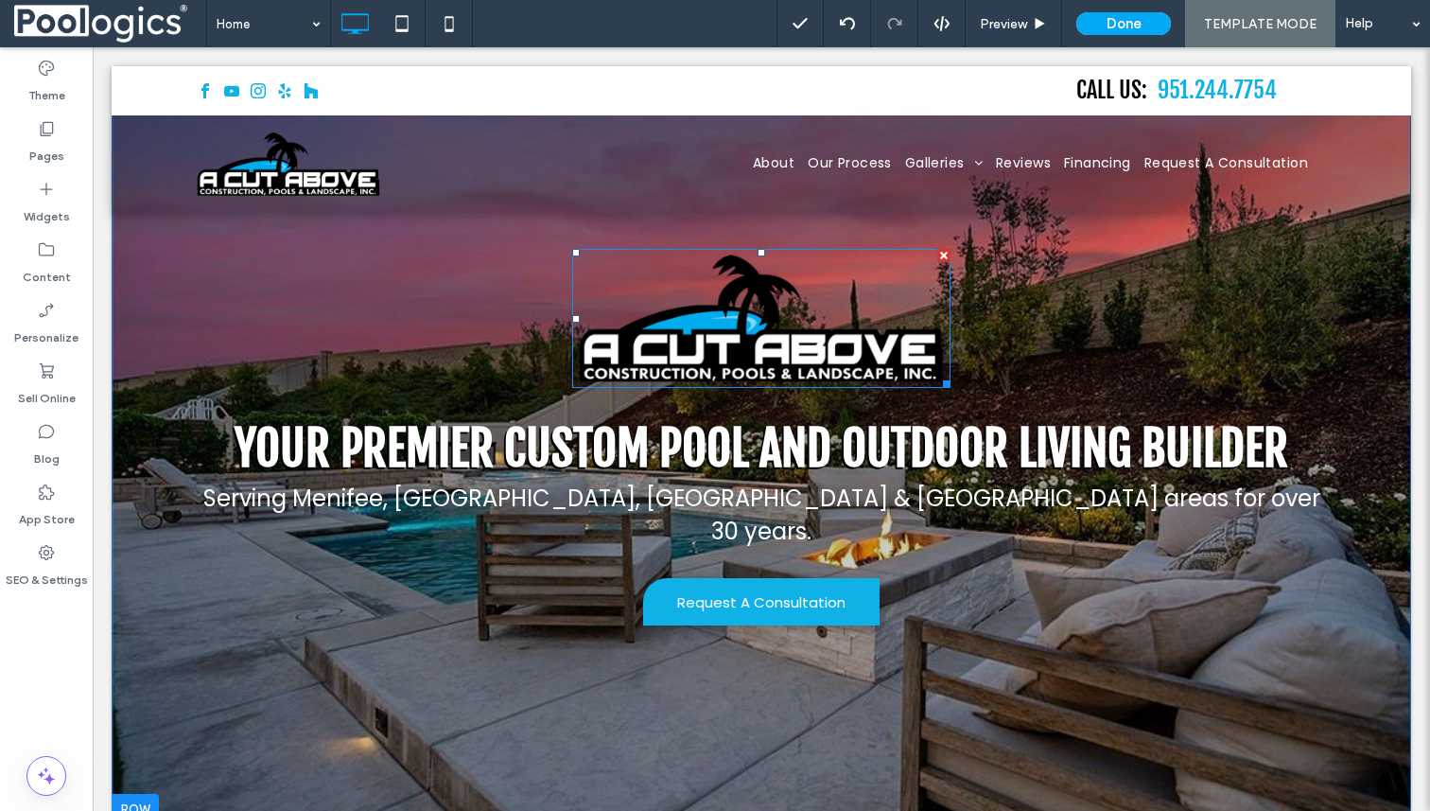
scroll to position [56, 0]
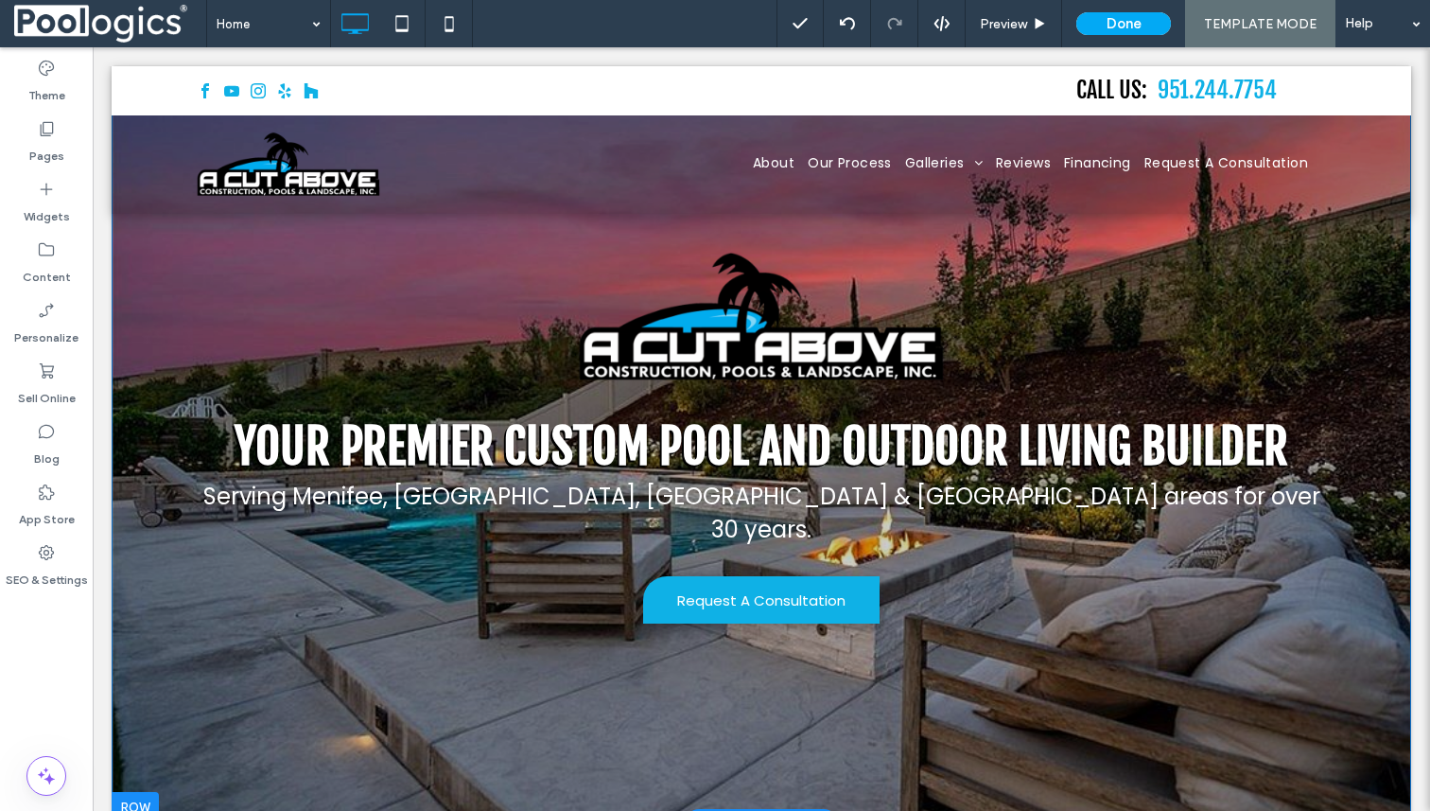
click at [1024, 532] on div "Your Premier Custom Pool and Outdoor Living Builder Serving [GEOGRAPHIC_DATA], …" at bounding box center [761, 440] width 1135 height 386
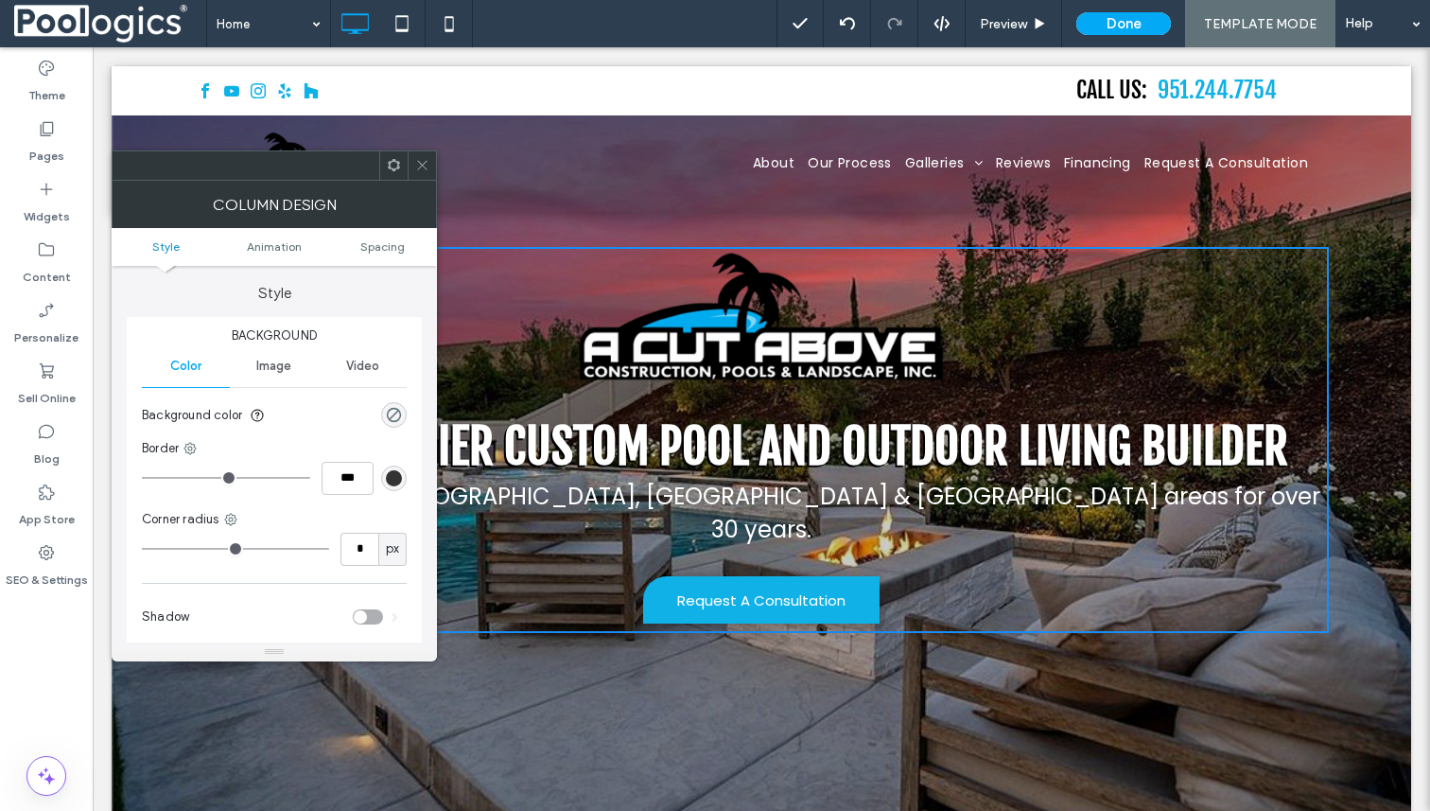
click at [1059, 685] on div "Your Premier Custom Pool and Outdoor Living Builder Serving Menifee, Murrieta, …" at bounding box center [762, 416] width 1300 height 812
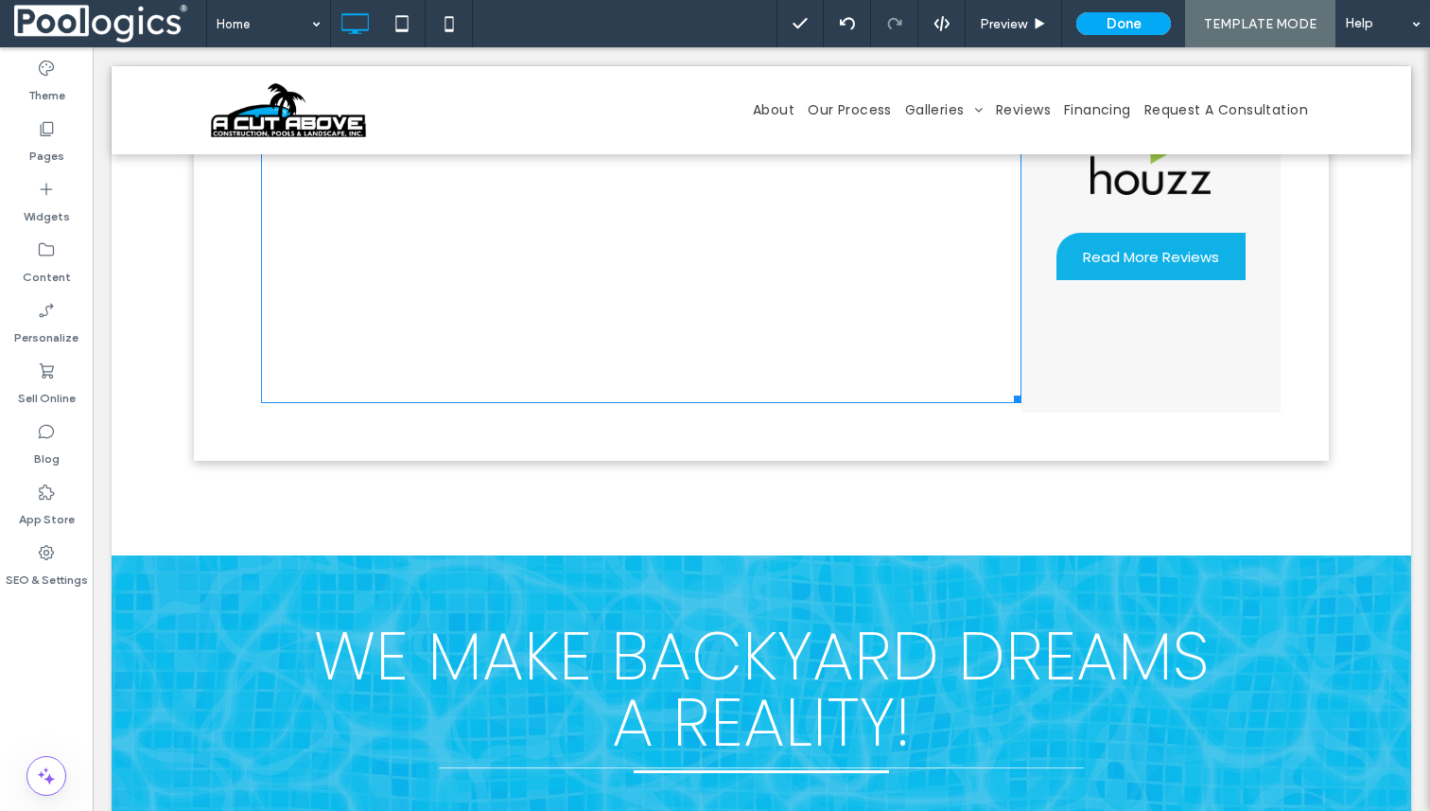
scroll to position [5450, 0]
